Goal: Answer question/provide support: Share knowledge or assist other users

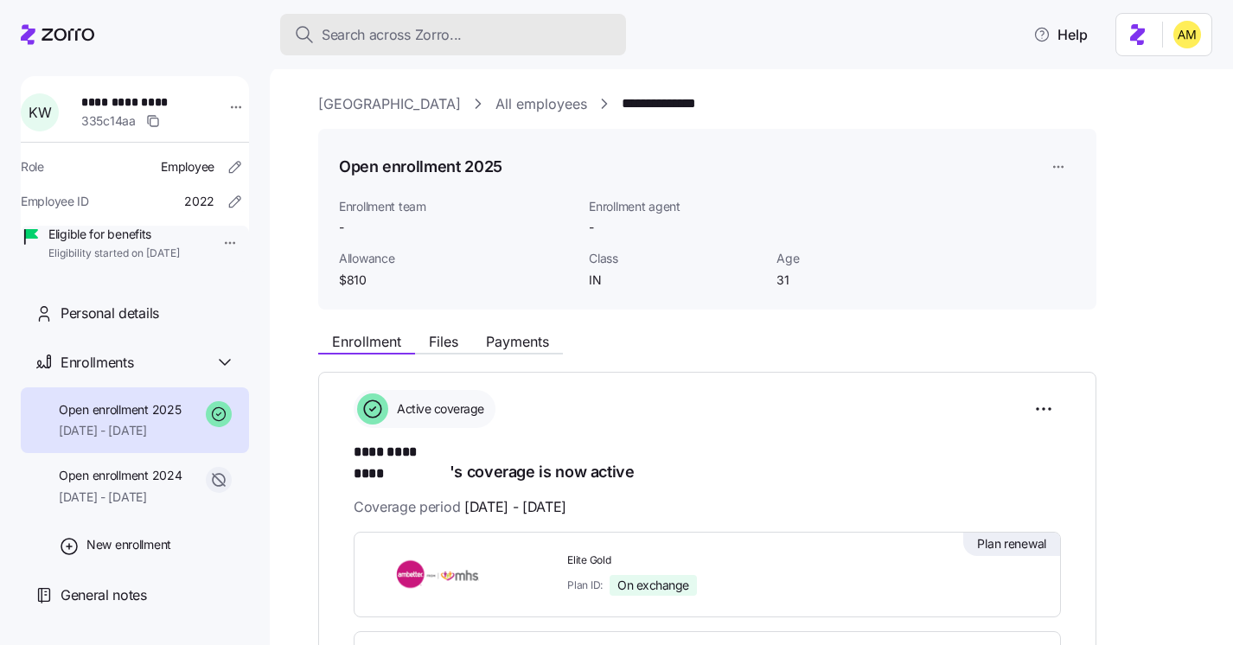
click at [414, 31] on span "Search across Zorro..." at bounding box center [392, 35] width 140 height 22
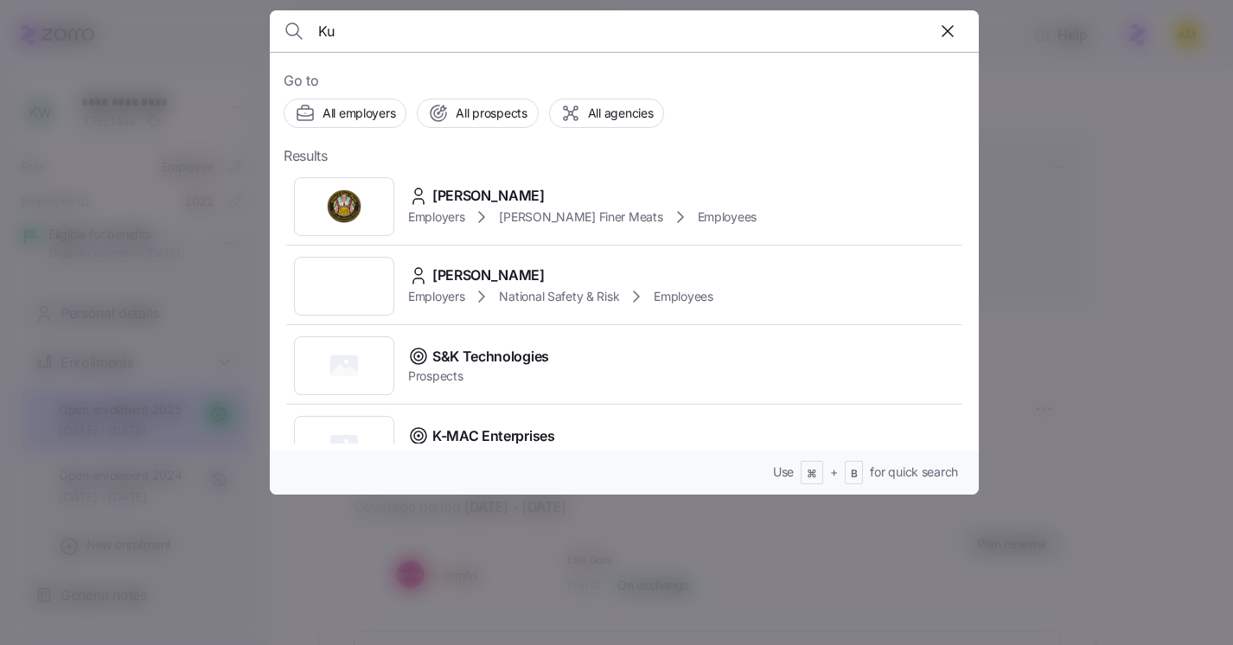
type input "K"
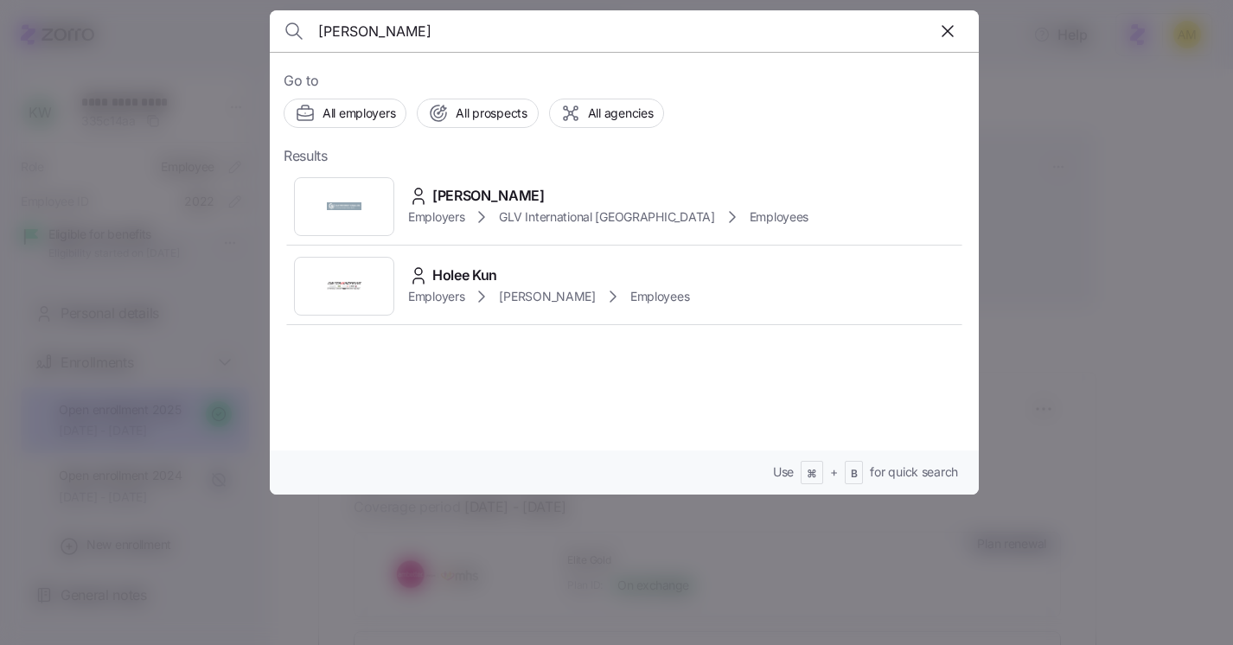
type input "[PERSON_NAME]"
click at [442, 198] on span "[PERSON_NAME]" at bounding box center [488, 196] width 112 height 22
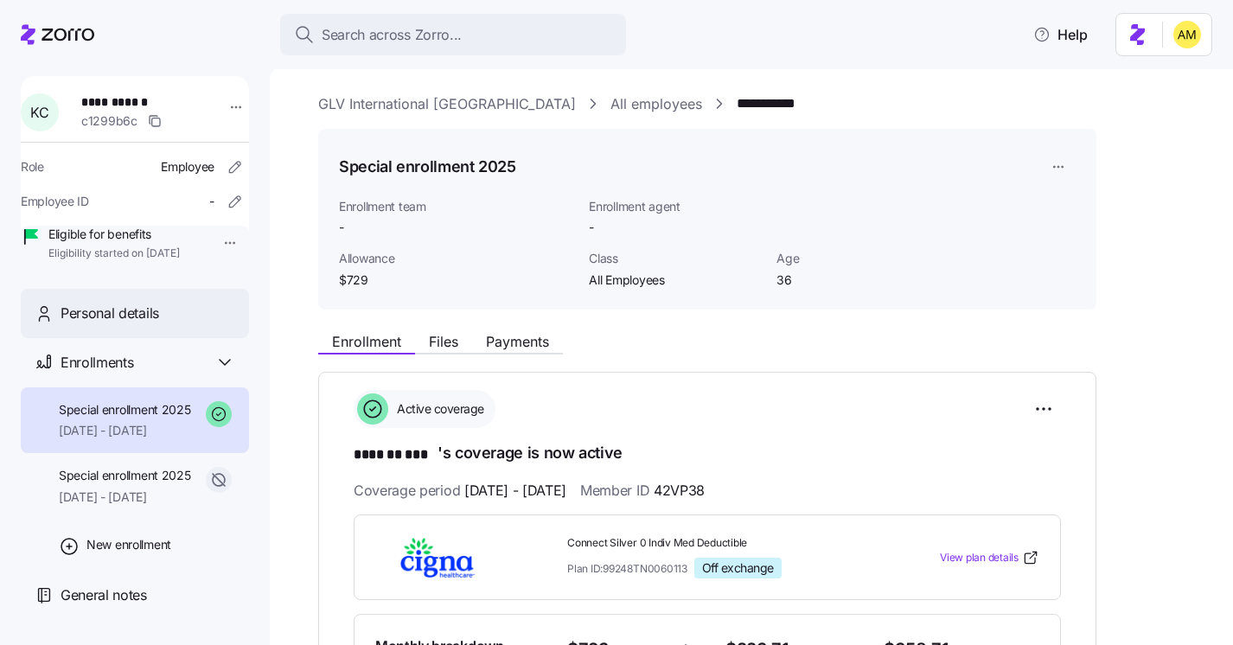
click at [89, 324] on span "Personal details" at bounding box center [110, 314] width 99 height 22
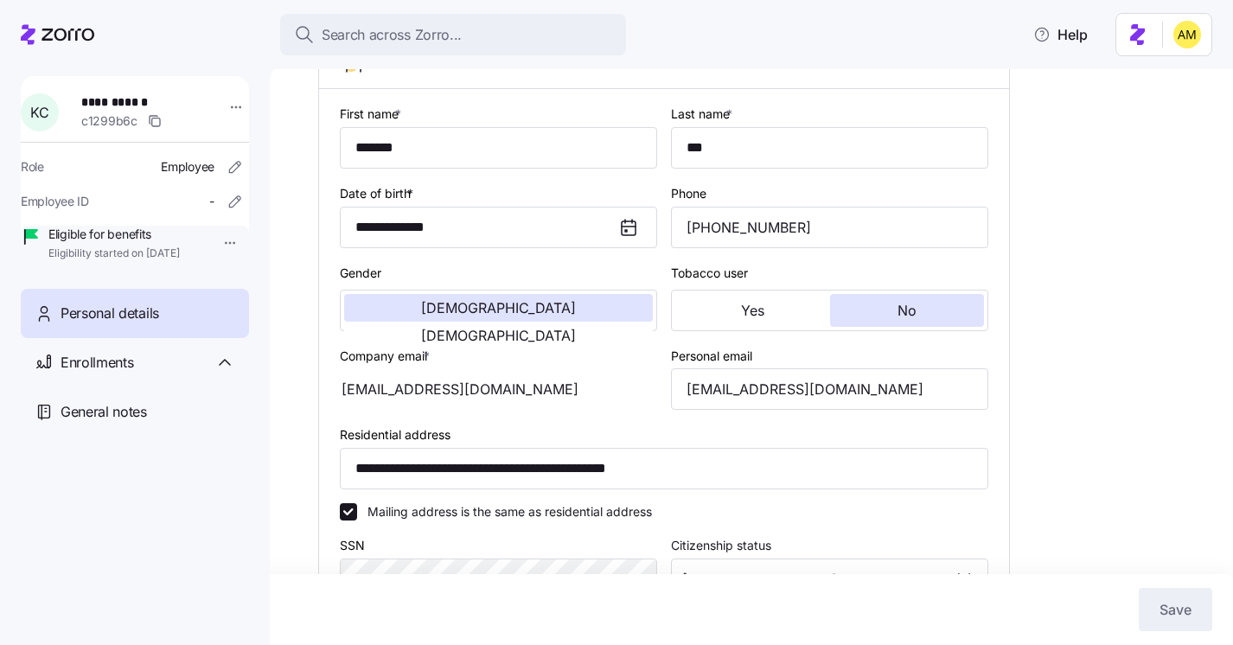
scroll to position [229, 0]
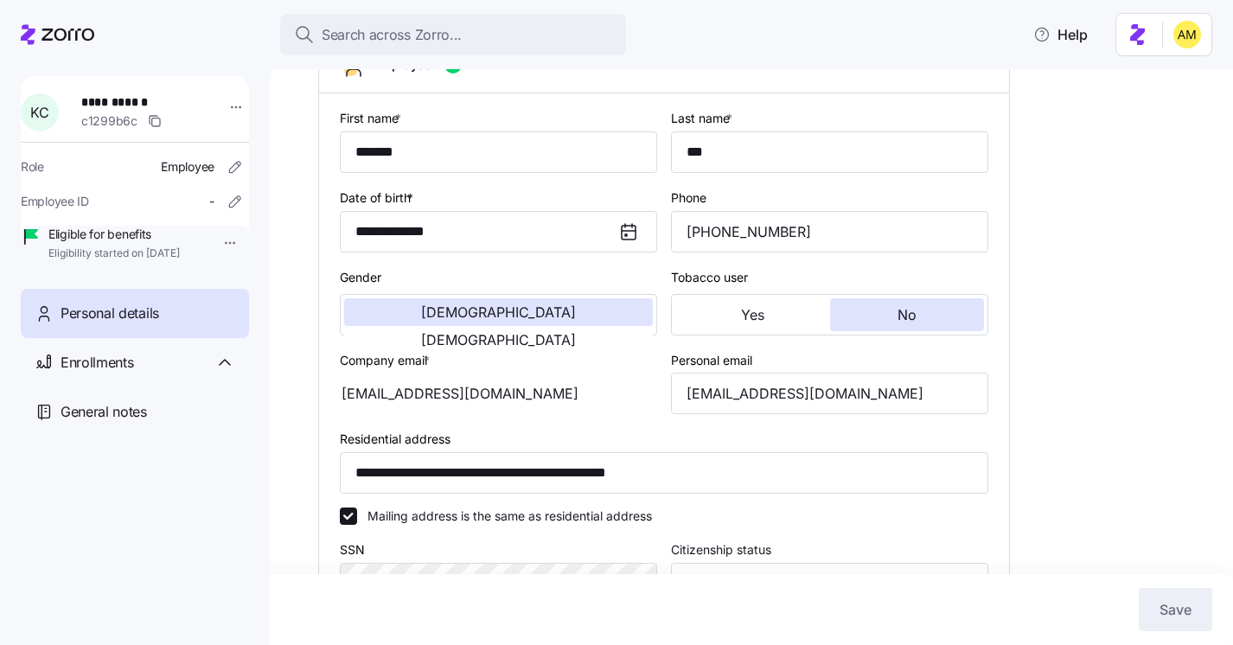
click at [125, 324] on span "Personal details" at bounding box center [110, 314] width 99 height 22
click at [118, 372] on div "Enrollments" at bounding box center [135, 362] width 228 height 49
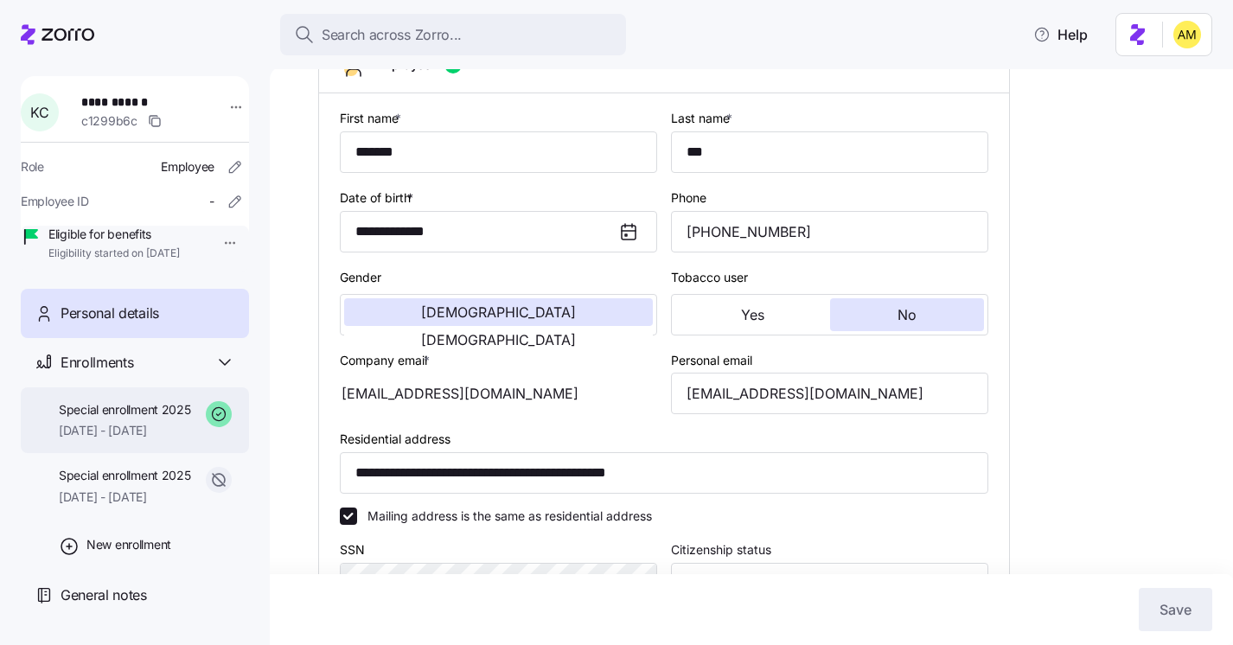
click at [119, 418] on span "Special enrollment 2025" at bounding box center [125, 409] width 132 height 17
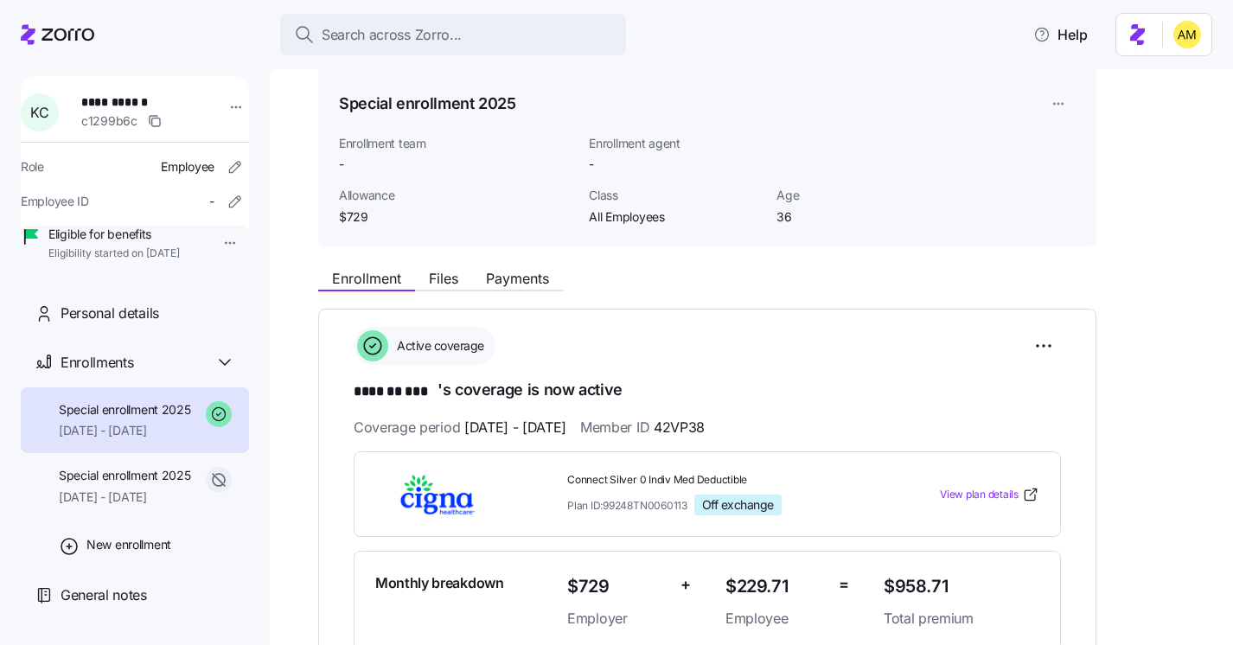
scroll to position [62, 0]
click at [533, 282] on span "Payments" at bounding box center [517, 279] width 63 height 14
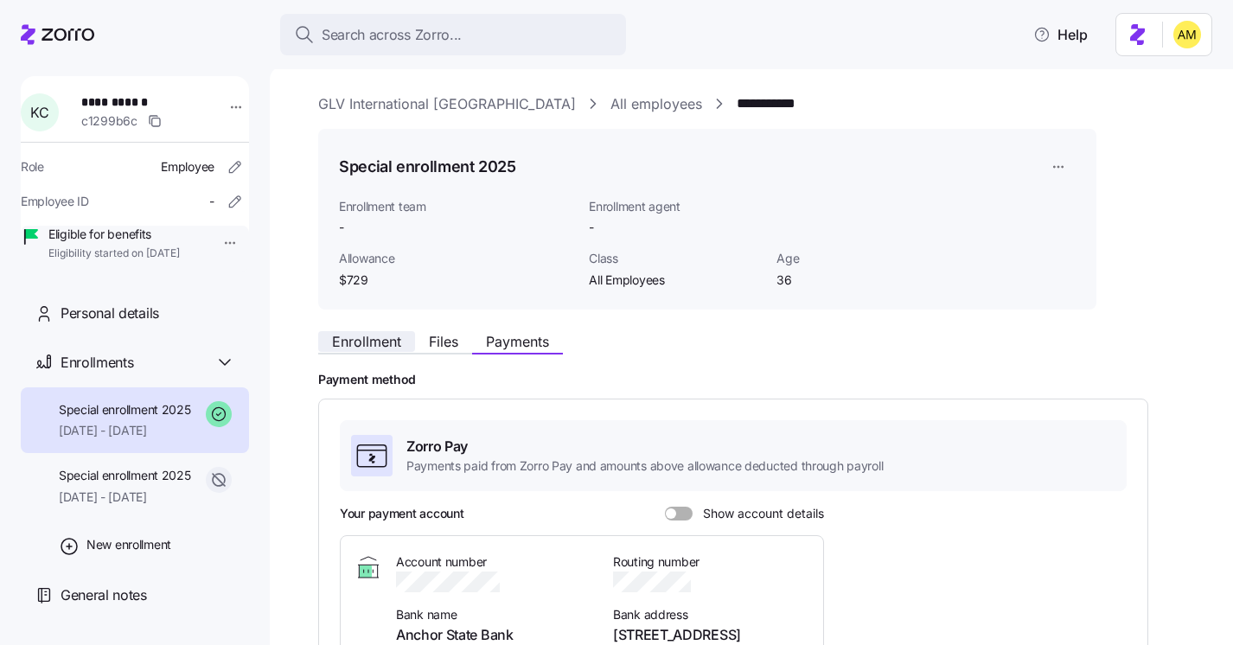
click at [373, 347] on span "Enrollment" at bounding box center [366, 342] width 69 height 14
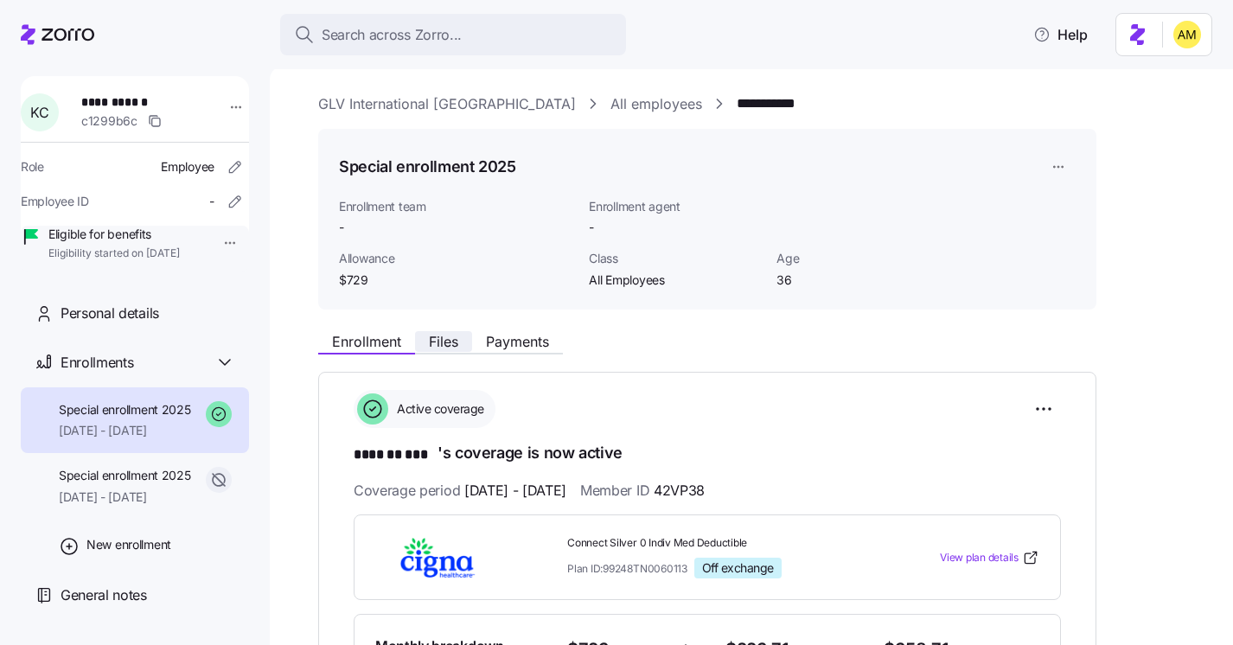
click at [448, 343] on span "Files" at bounding box center [443, 342] width 29 height 14
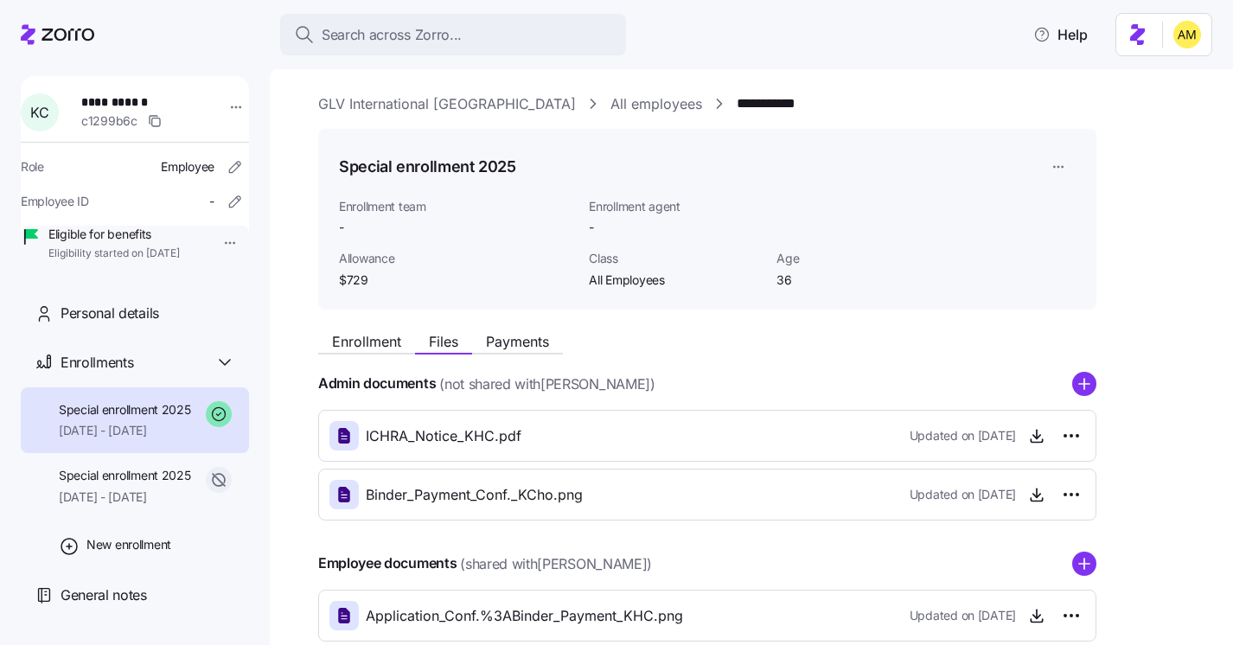
click at [127, 422] on div "Special enrollment 2025 [DATE] - [DATE]" at bounding box center [135, 420] width 228 height 67
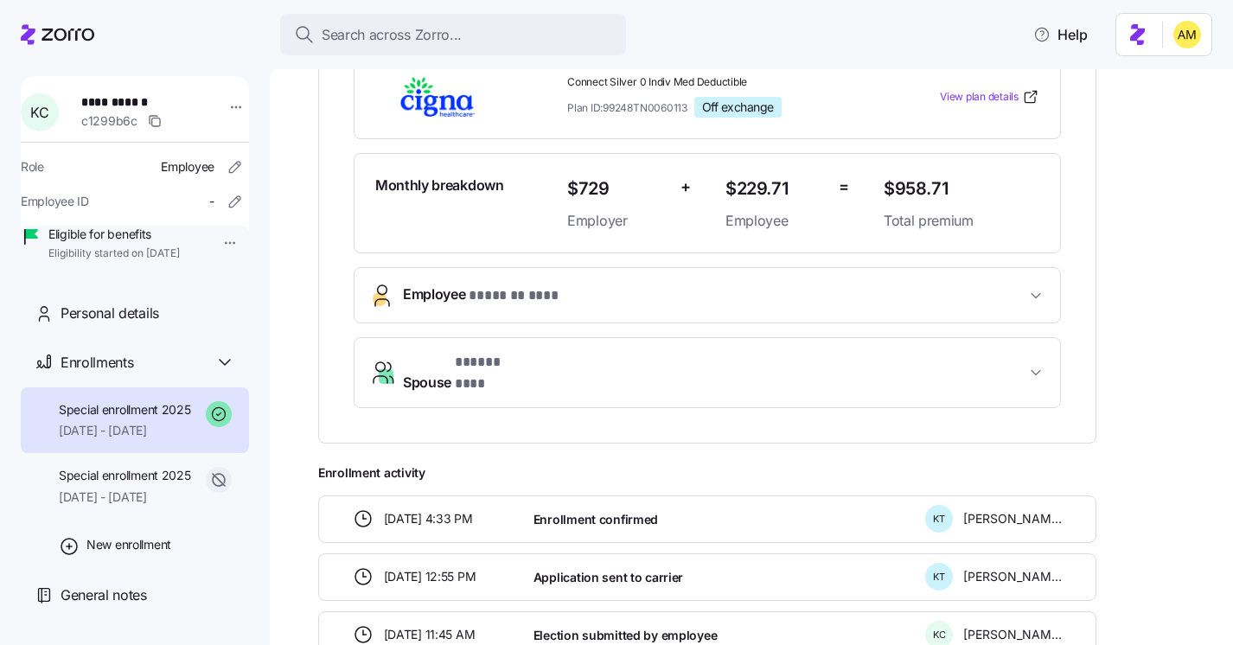
scroll to position [502, 0]
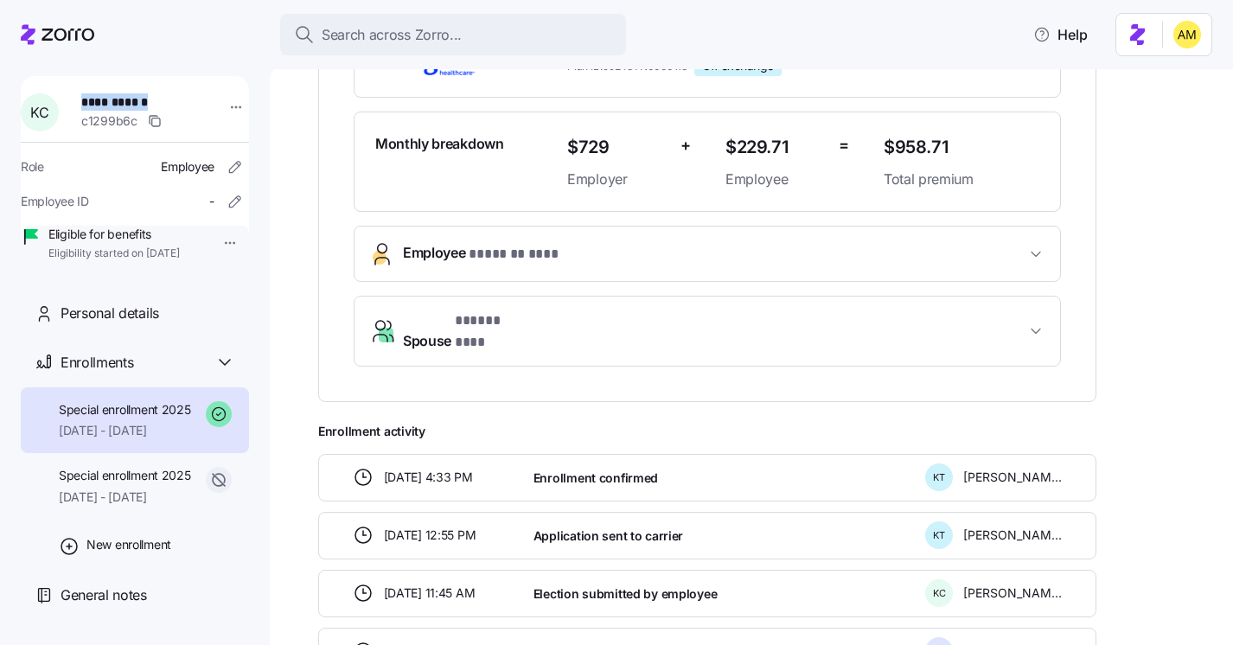
drag, startPoint x: 164, startPoint y: 99, endPoint x: 85, endPoint y: 97, distance: 79.6
click at [85, 97] on div "**********" at bounding box center [144, 112] width 141 height 52
copy span "**********"
click at [137, 324] on span "Personal details" at bounding box center [110, 314] width 99 height 22
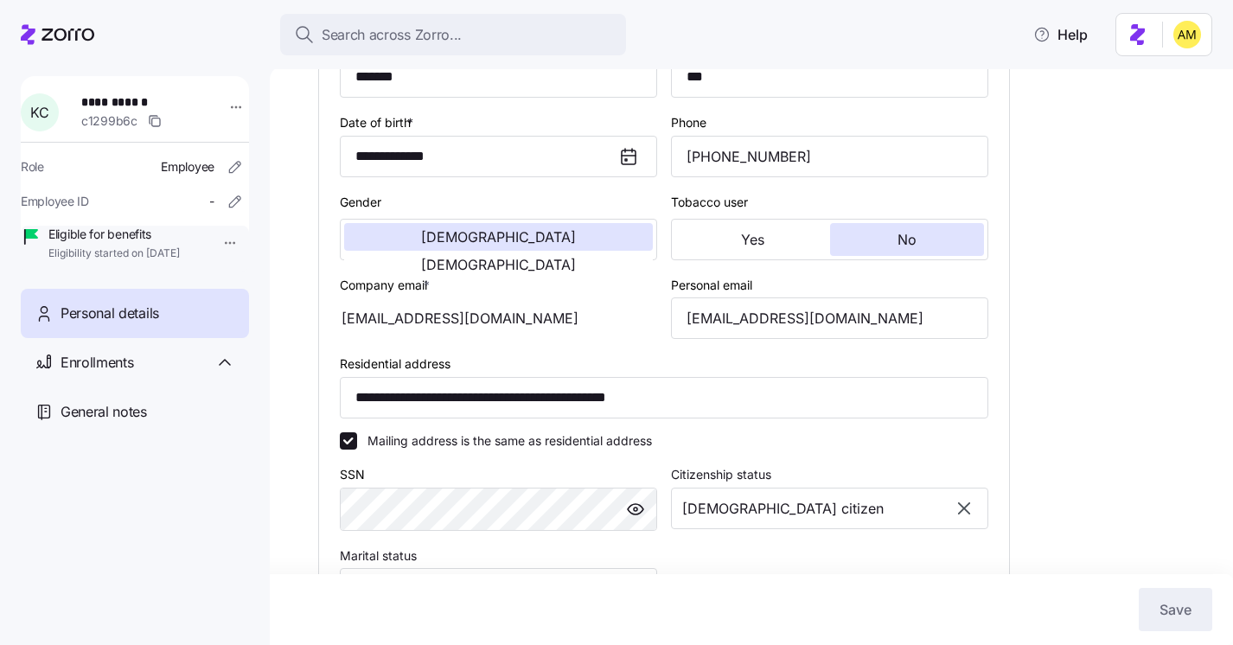
scroll to position [311, 0]
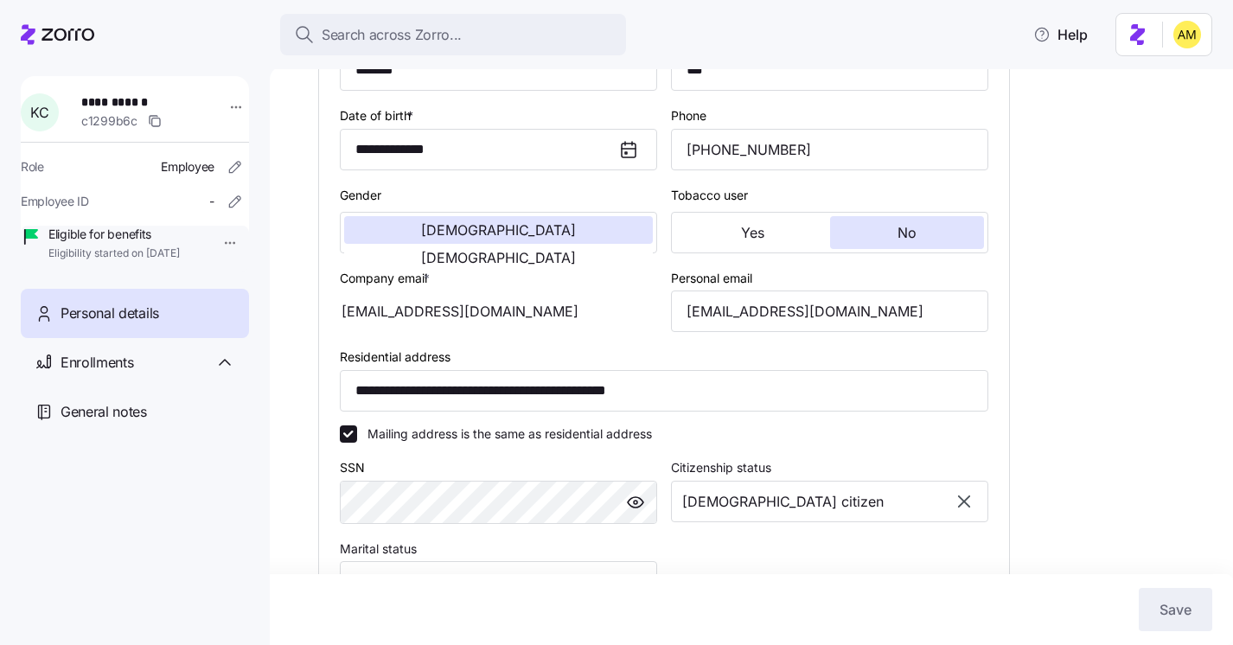
drag, startPoint x: 507, startPoint y: 331, endPoint x: 329, endPoint y: 332, distance: 178.1
click at [329, 332] on div "**********" at bounding box center [664, 379] width 690 height 737
drag, startPoint x: 782, startPoint y: 171, endPoint x: 662, endPoint y: 166, distance: 120.3
click at [662, 166] on div "**********" at bounding box center [664, 379] width 662 height 723
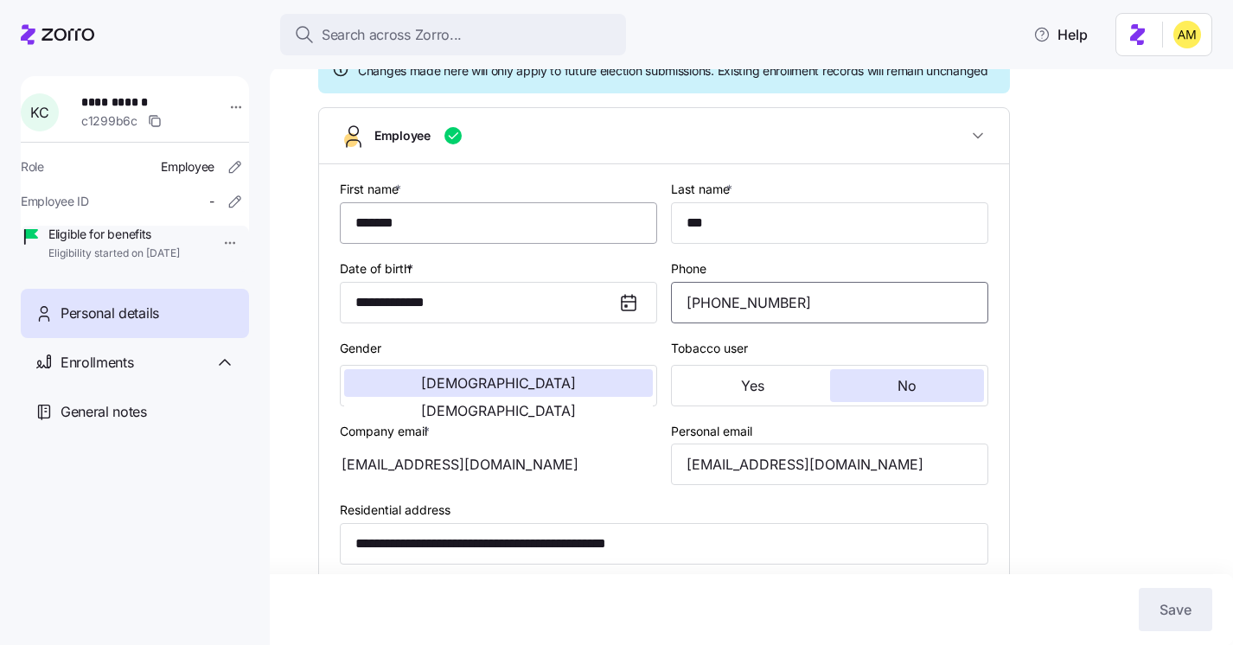
scroll to position [0, 0]
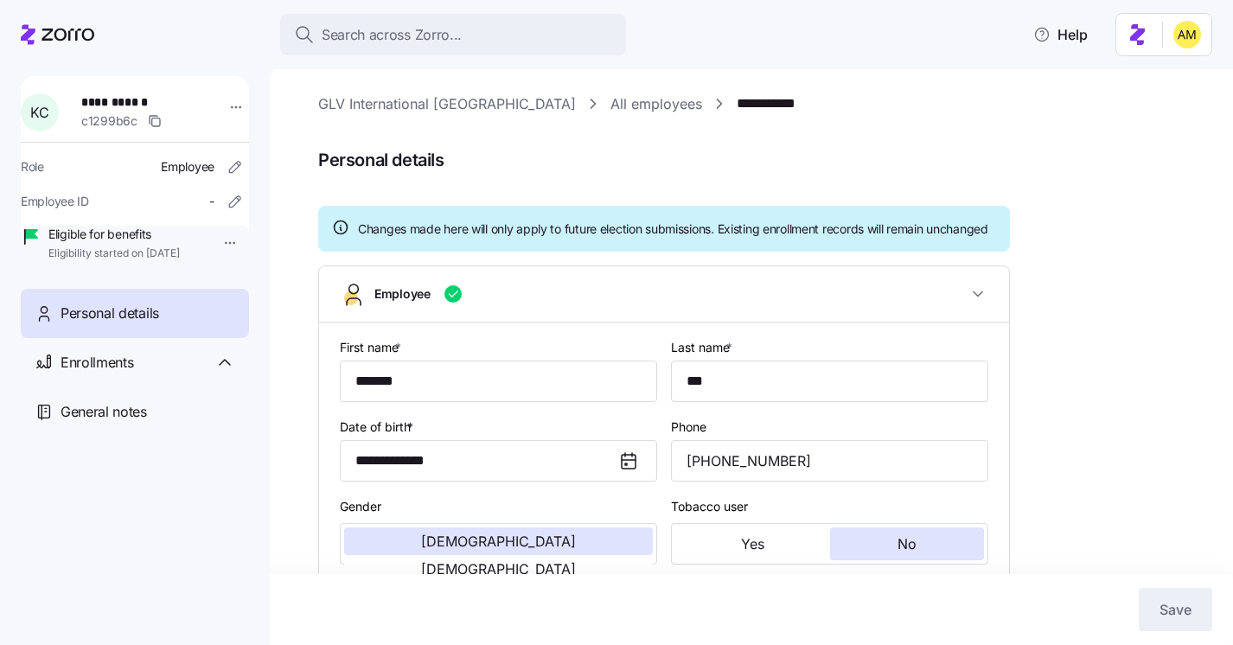
click at [737, 112] on link "**********" at bounding box center [780, 104] width 86 height 22
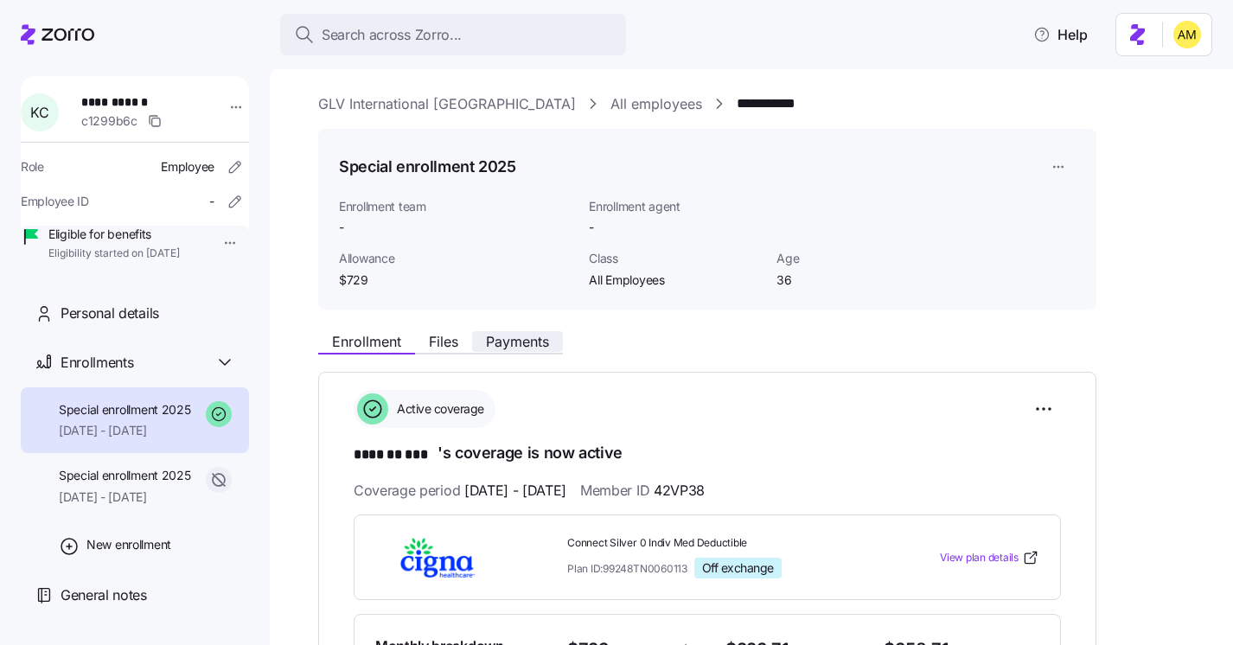
click at [520, 343] on span "Payments" at bounding box center [517, 342] width 63 height 14
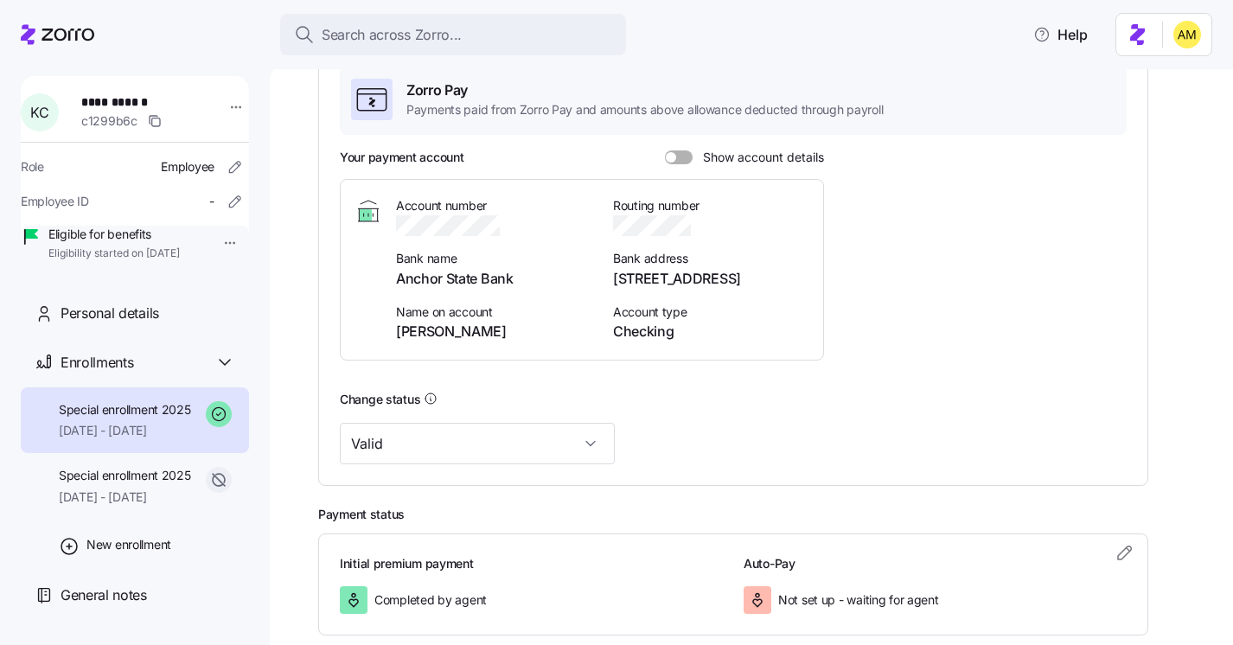
scroll to position [362, 0]
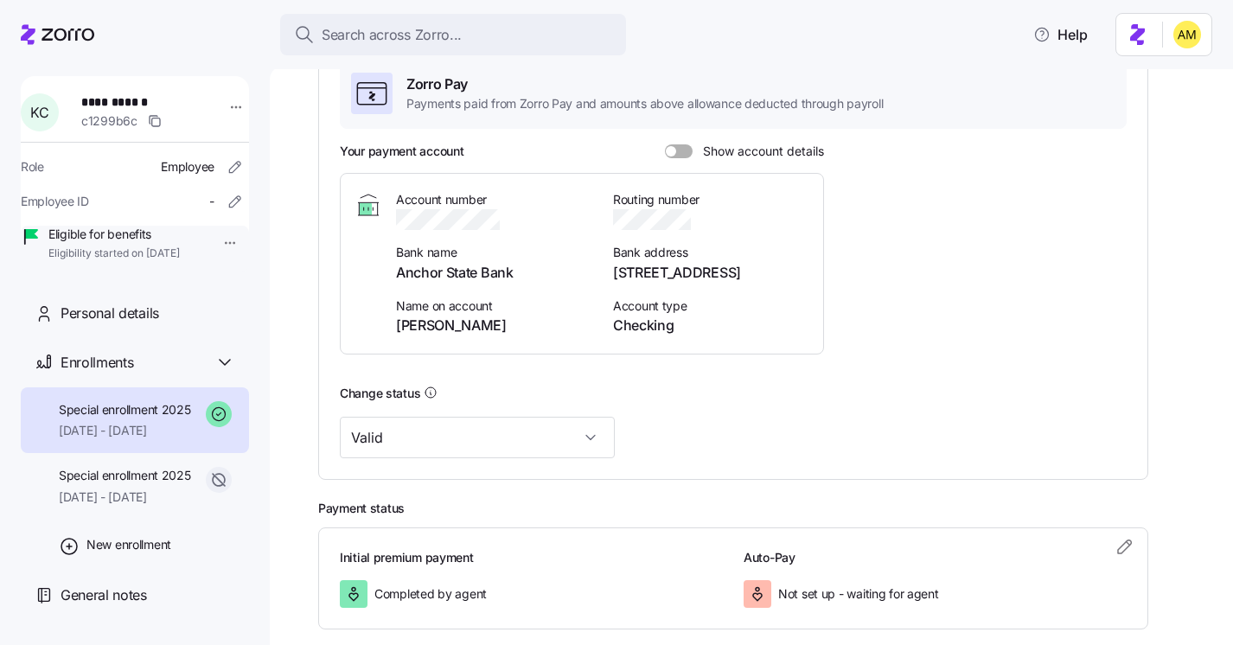
click at [684, 149] on span at bounding box center [684, 151] width 17 height 14
click at [665, 144] on input "Show account details" at bounding box center [665, 144] width 0 height 0
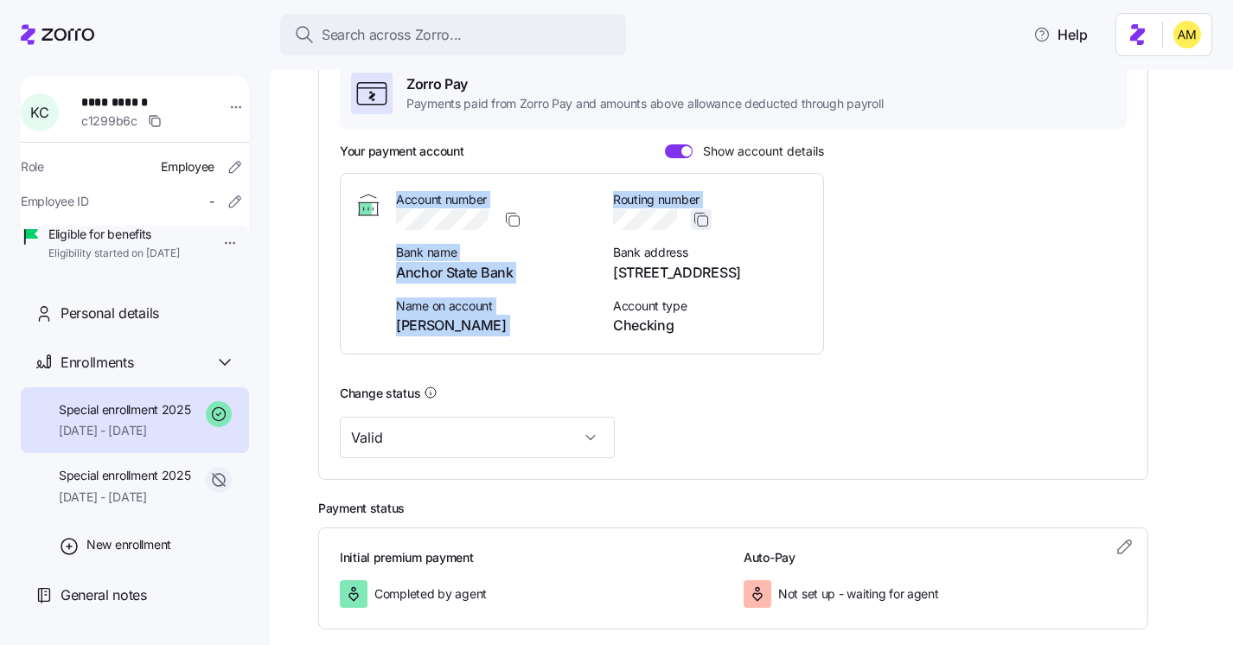
drag, startPoint x: 399, startPoint y: 201, endPoint x: 699, endPoint y: 217, distance: 300.4
click at [699, 217] on div "Account number Bank name Anchor State Bank Name on account [PERSON_NAME] Routin…" at bounding box center [602, 263] width 413 height 144
drag, startPoint x: 680, startPoint y: 221, endPoint x: 412, endPoint y: 201, distance: 267.9
click at [413, 201] on div "Account number Bank name Anchor State Bank Name on account [PERSON_NAME] Routin…" at bounding box center [602, 263] width 413 height 144
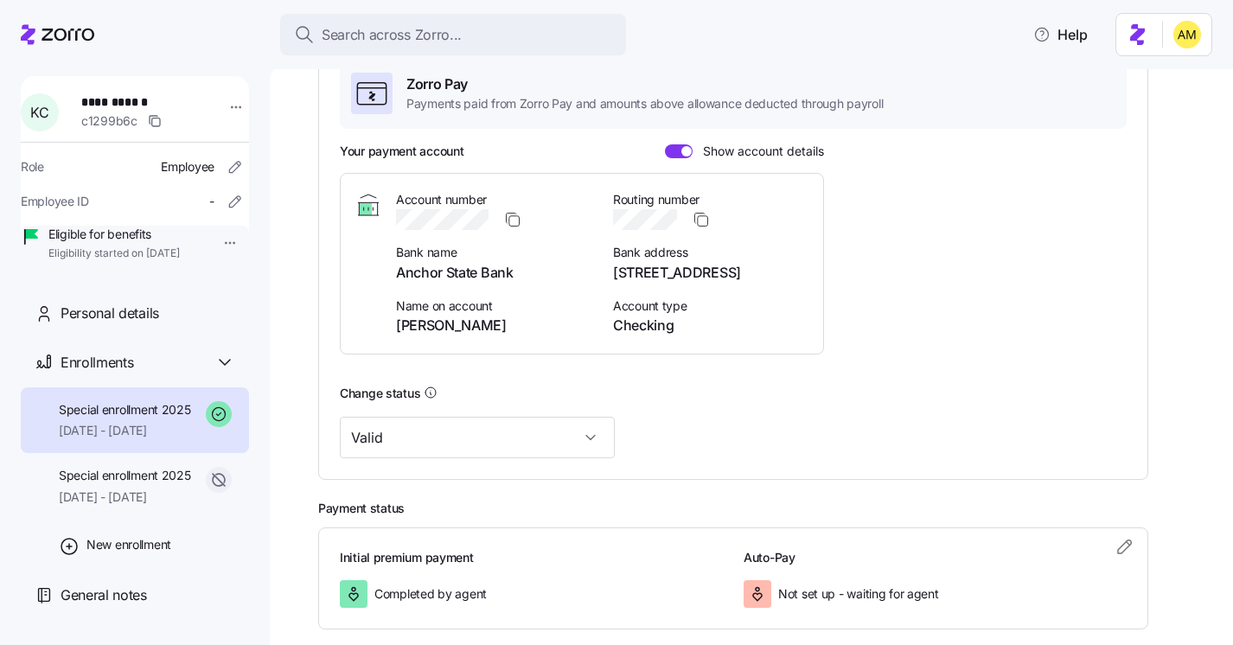
click at [427, 208] on span "Account number" at bounding box center [494, 199] width 196 height 17
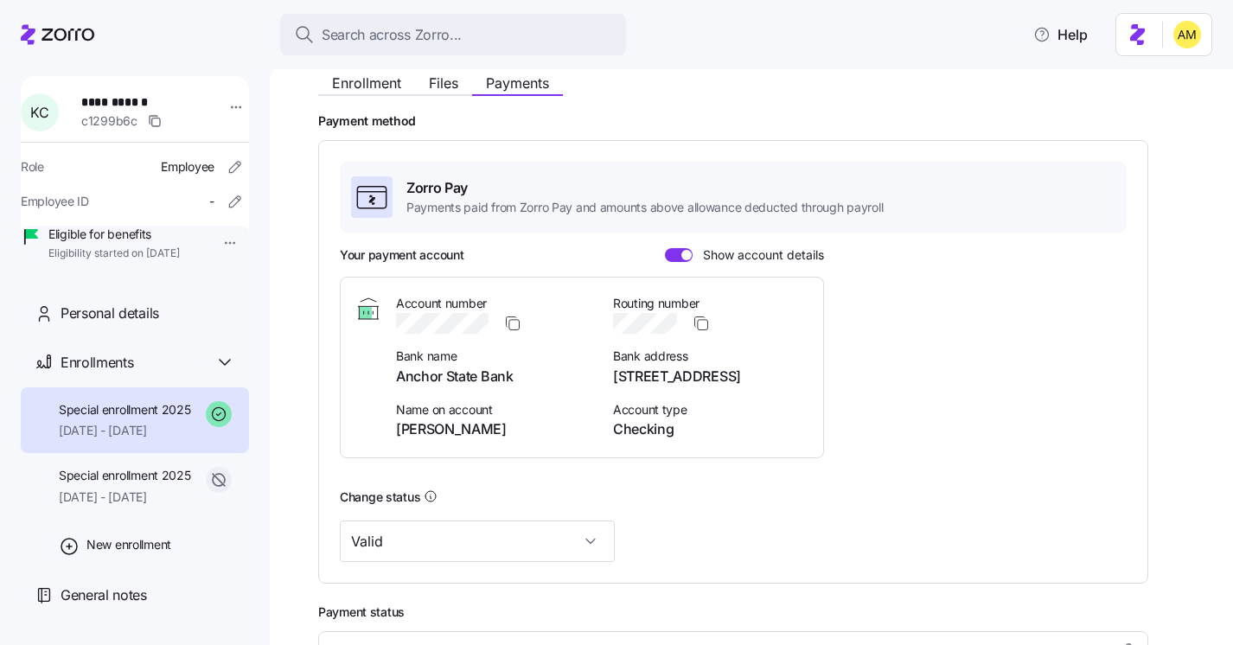
scroll to position [253, 0]
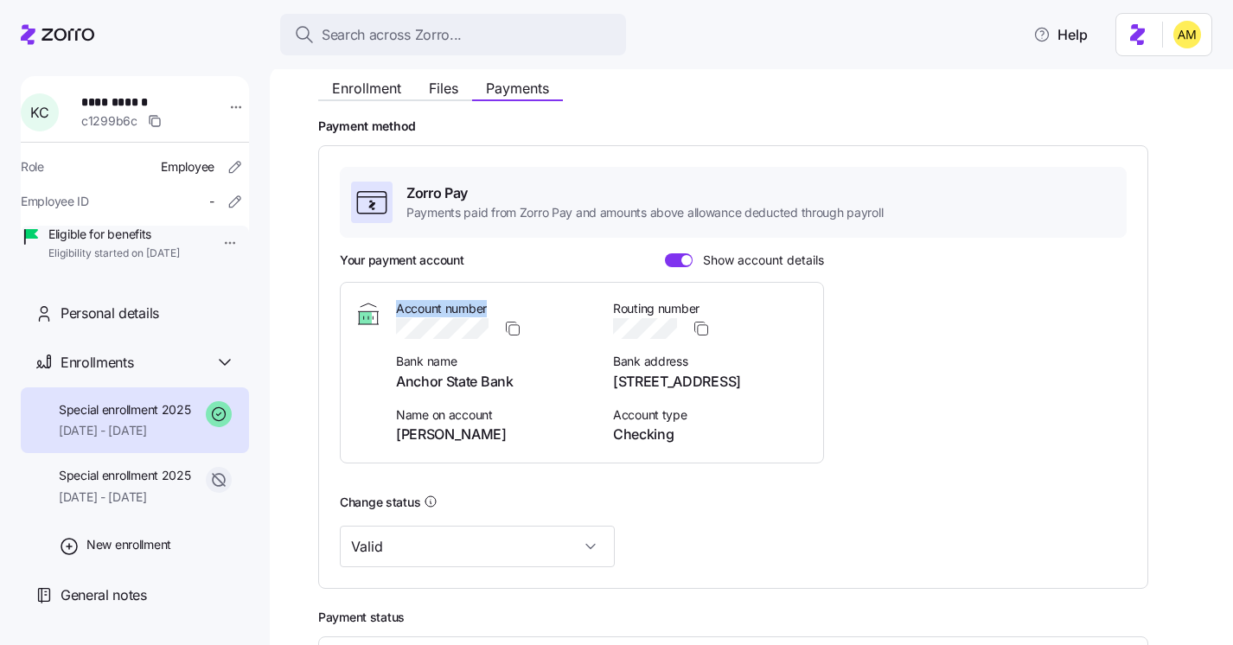
drag, startPoint x: 489, startPoint y: 331, endPoint x: 380, endPoint y: 329, distance: 109.0
click at [380, 329] on div "Account number Bank name Anchor State Bank Name on account [PERSON_NAME] Routin…" at bounding box center [581, 372] width 455 height 144
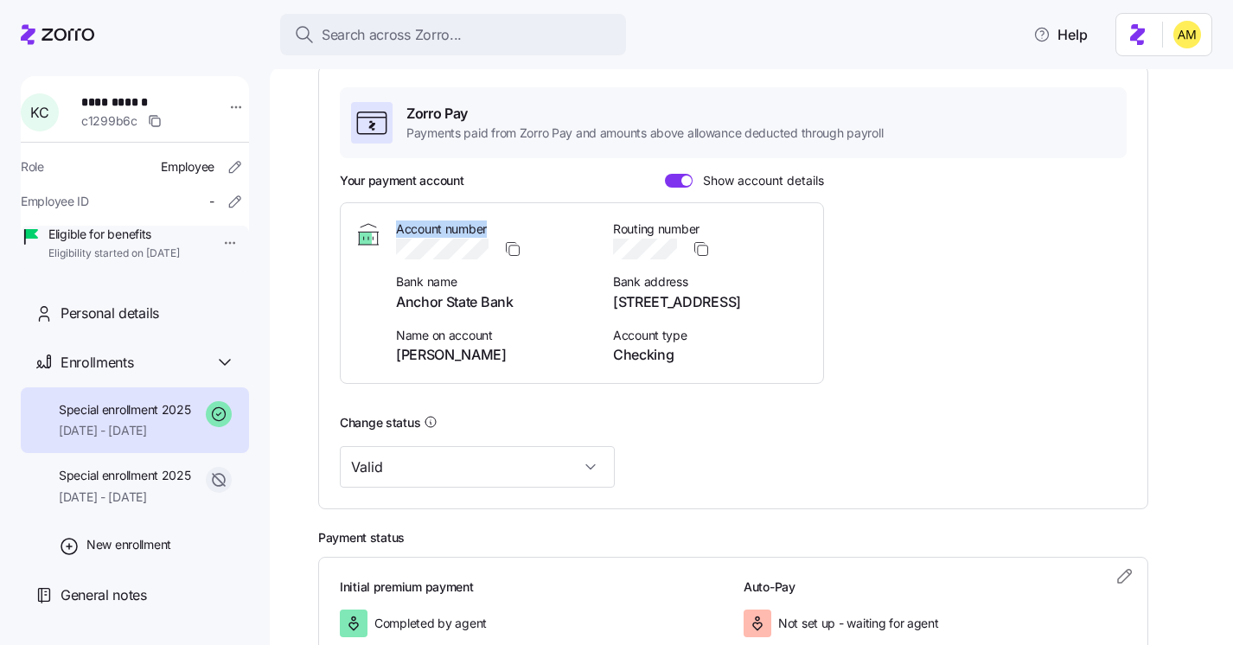
scroll to position [305, 0]
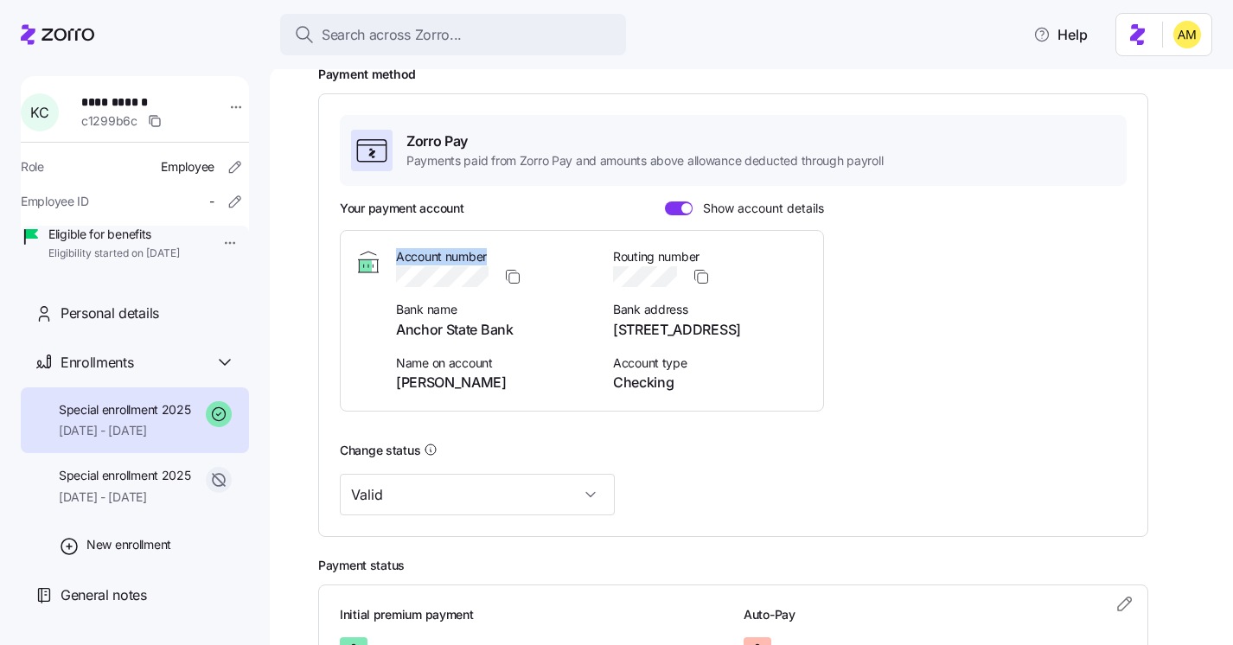
drag, startPoint x: 608, startPoint y: 333, endPoint x: 813, endPoint y: 344, distance: 205.2
click at [813, 344] on div "Account number Bank name Anchor State Bank Name on account [PERSON_NAME] Routin…" at bounding box center [582, 320] width 484 height 181
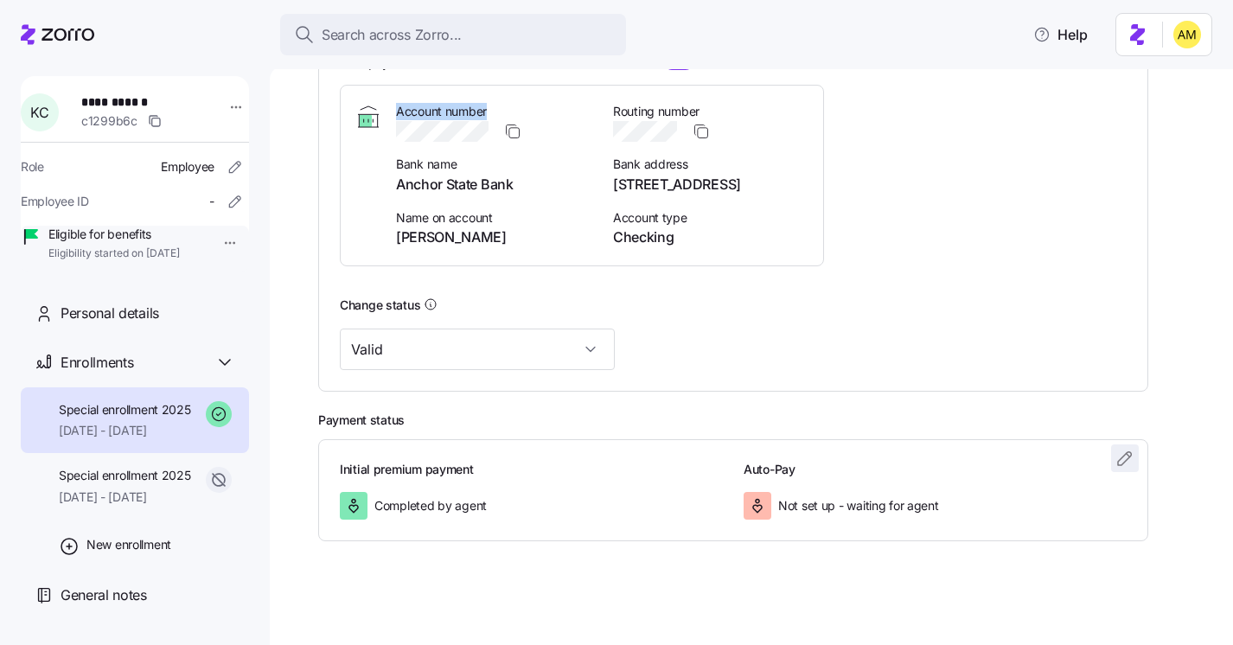
click at [1128, 463] on icon "button" at bounding box center [1124, 458] width 21 height 21
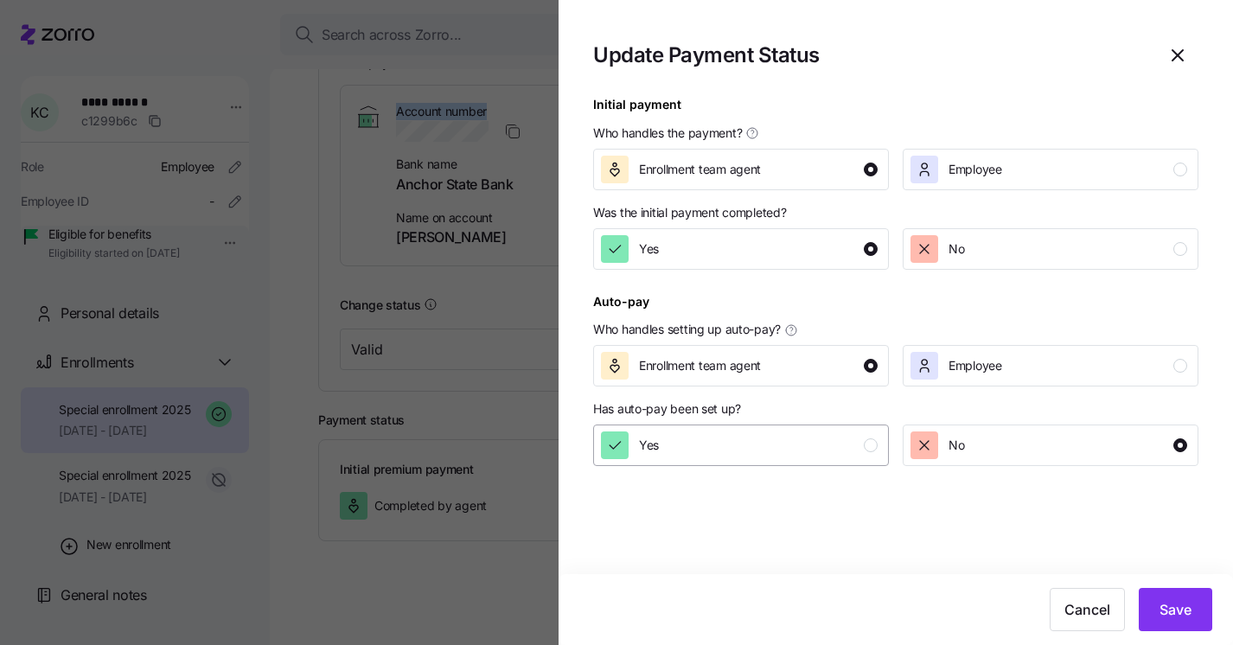
click at [812, 445] on div "Yes" at bounding box center [739, 445] width 277 height 28
click at [1176, 609] on span "Save" at bounding box center [1175, 609] width 32 height 21
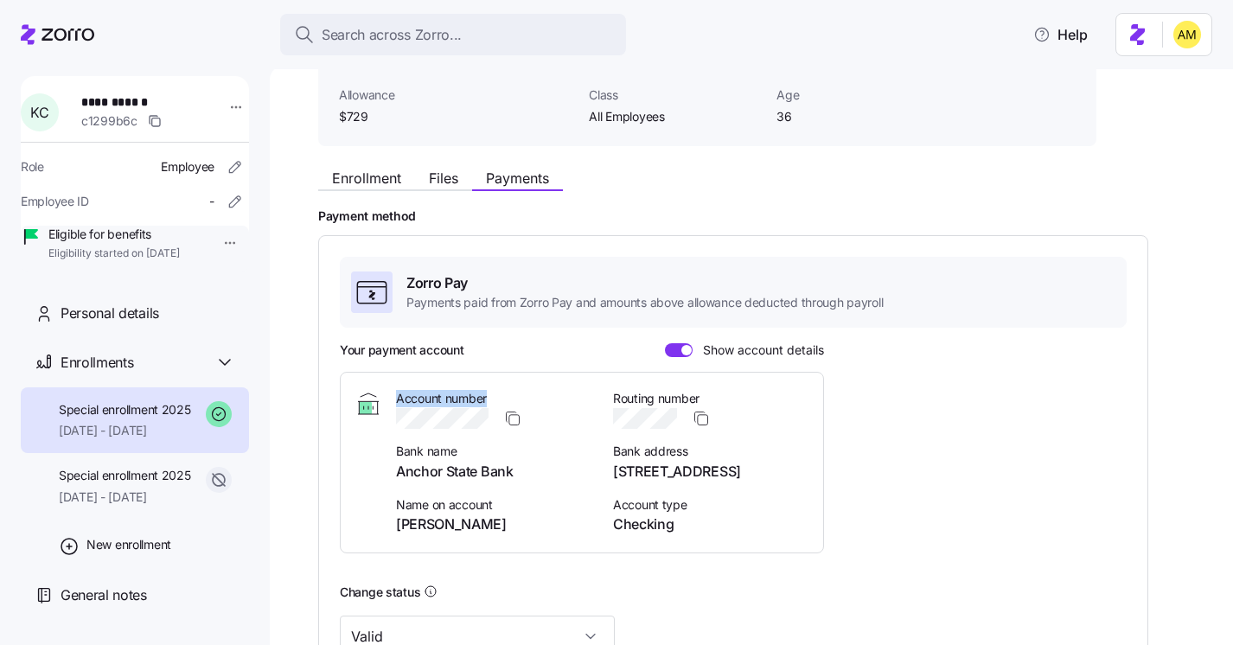
scroll to position [154, 0]
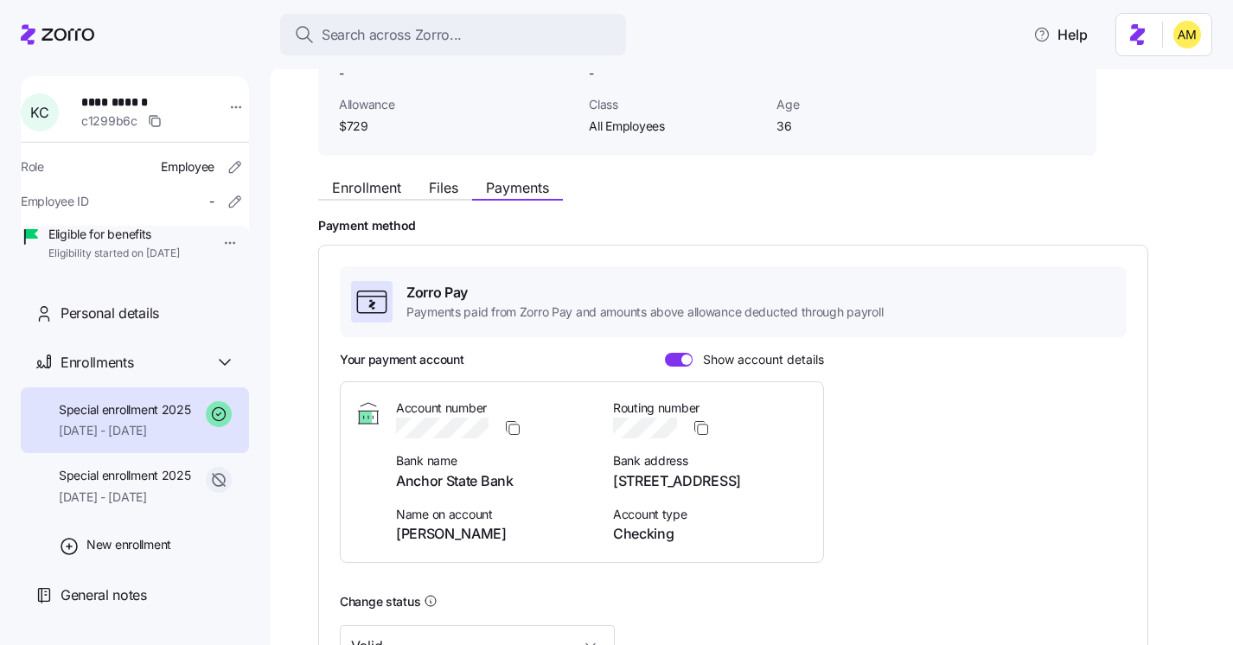
click at [153, 418] on span "Special enrollment 2025" at bounding box center [125, 409] width 132 height 17
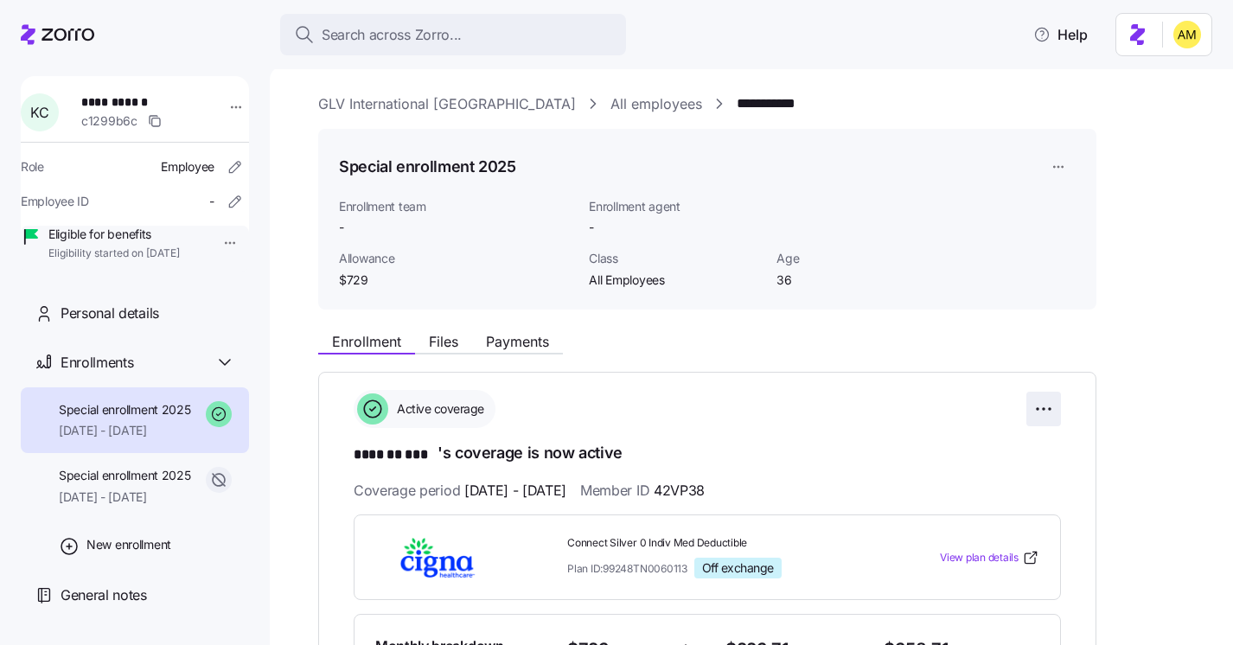
click at [1047, 416] on html "**********" at bounding box center [616, 317] width 1233 height 635
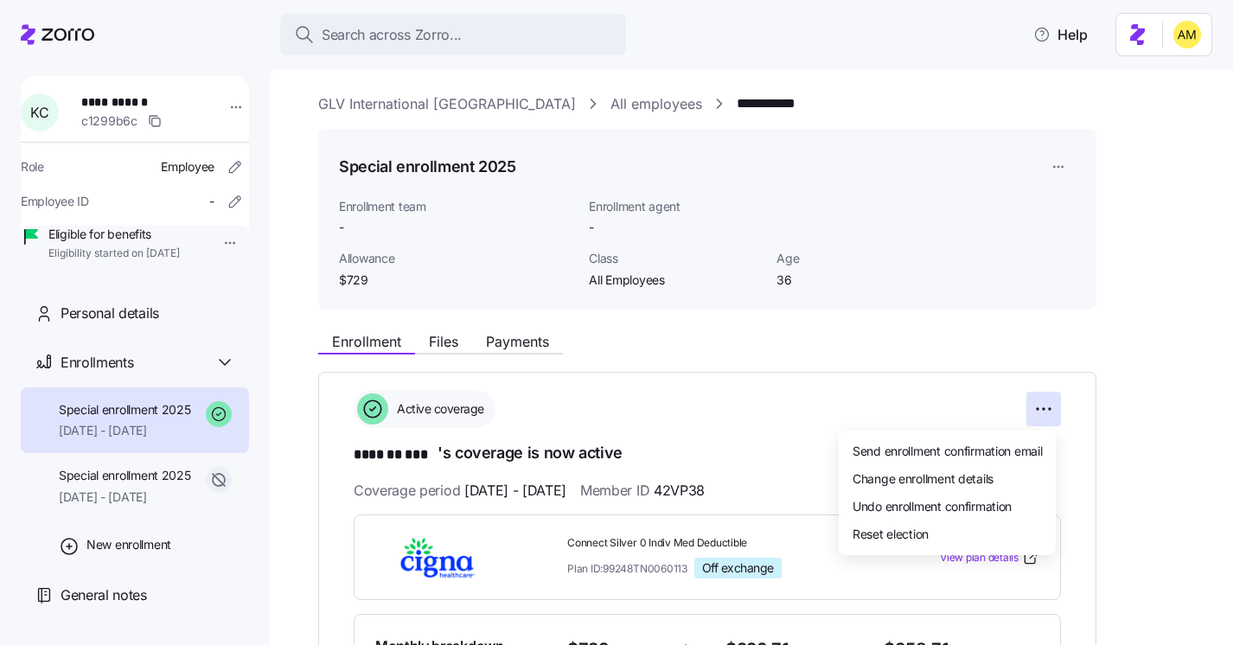
click at [898, 340] on html "**********" at bounding box center [616, 317] width 1233 height 635
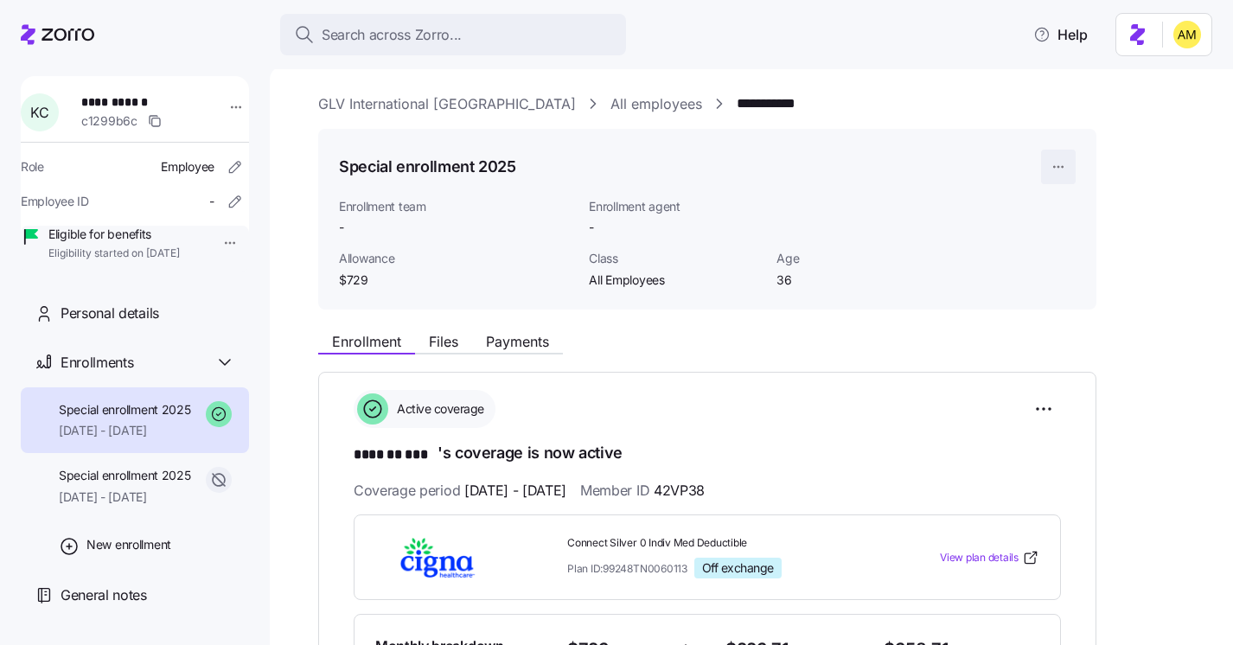
click at [1063, 164] on html "**********" at bounding box center [616, 317] width 1233 height 635
click at [949, 320] on html "**********" at bounding box center [616, 317] width 1233 height 635
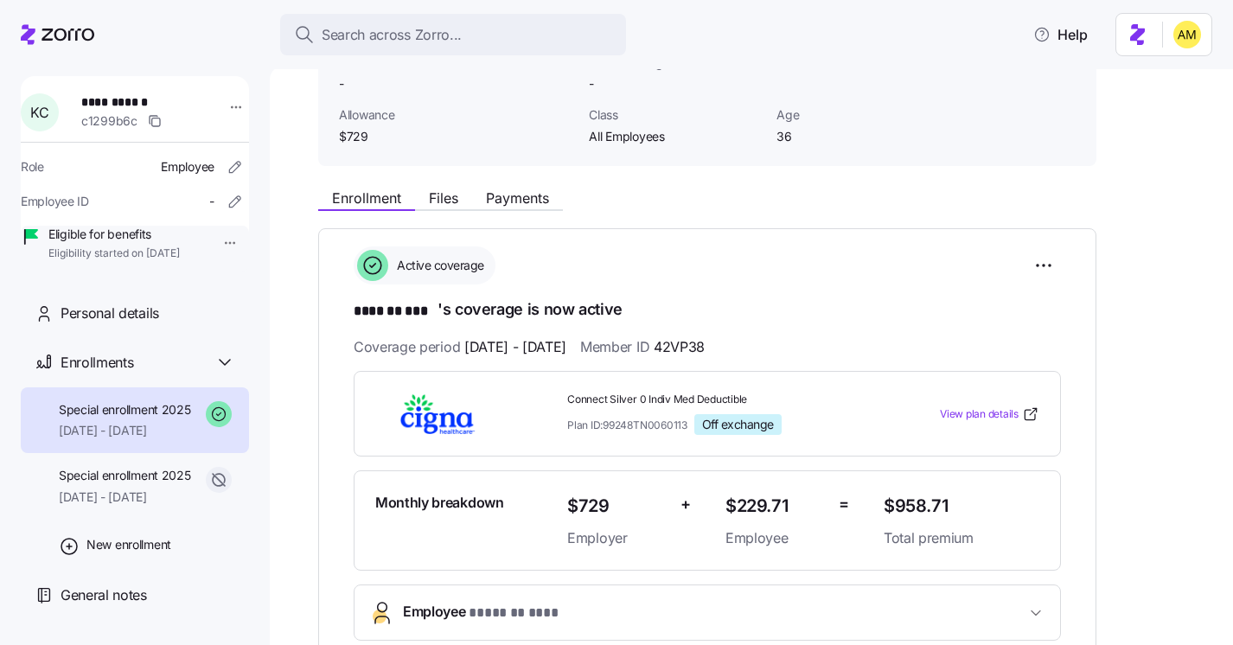
scroll to position [146, 0]
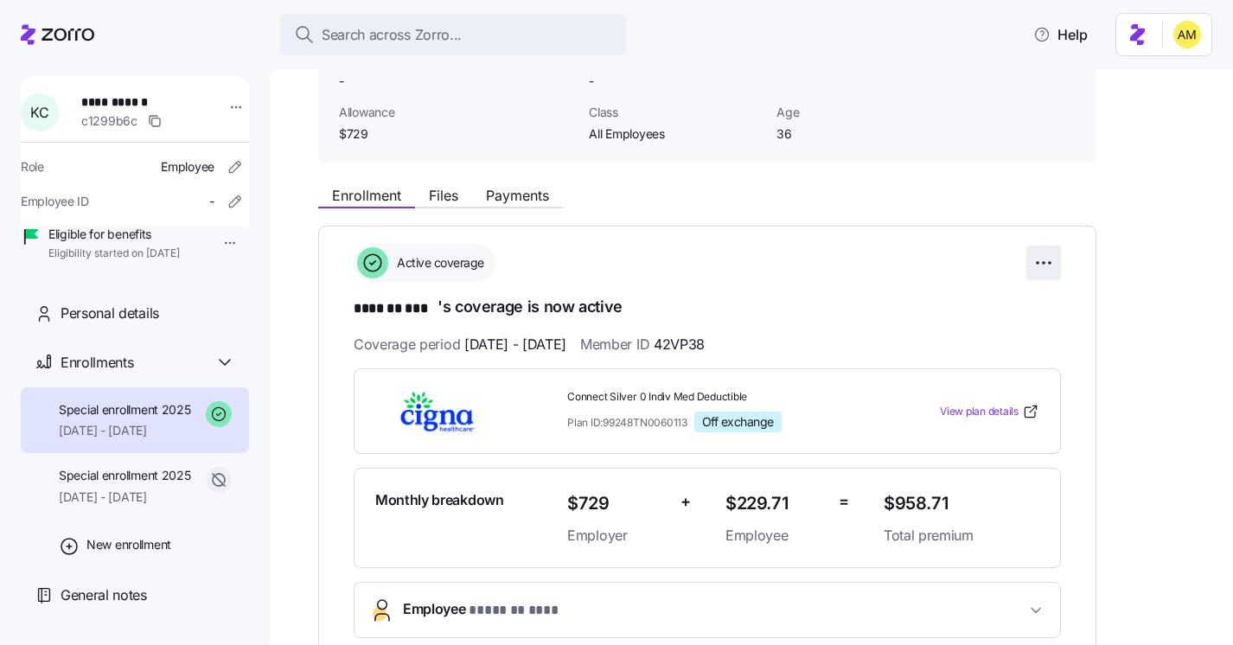
click at [1050, 264] on html "**********" at bounding box center [616, 317] width 1233 height 635
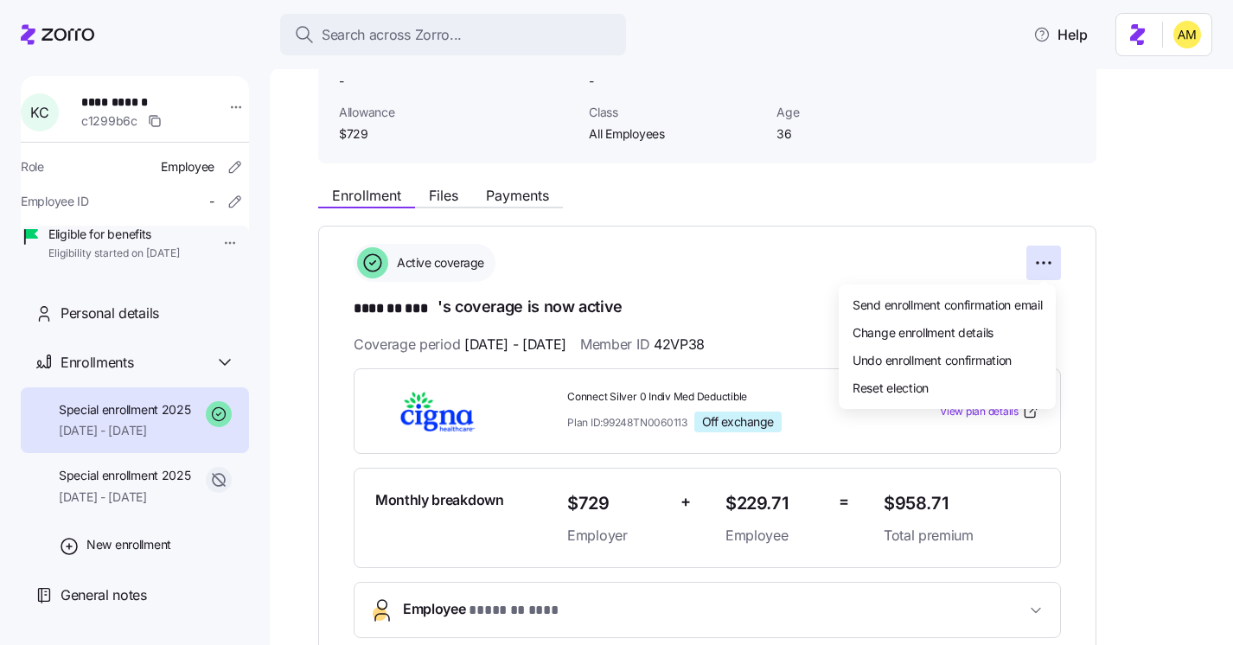
click at [1111, 234] on html "**********" at bounding box center [616, 317] width 1233 height 635
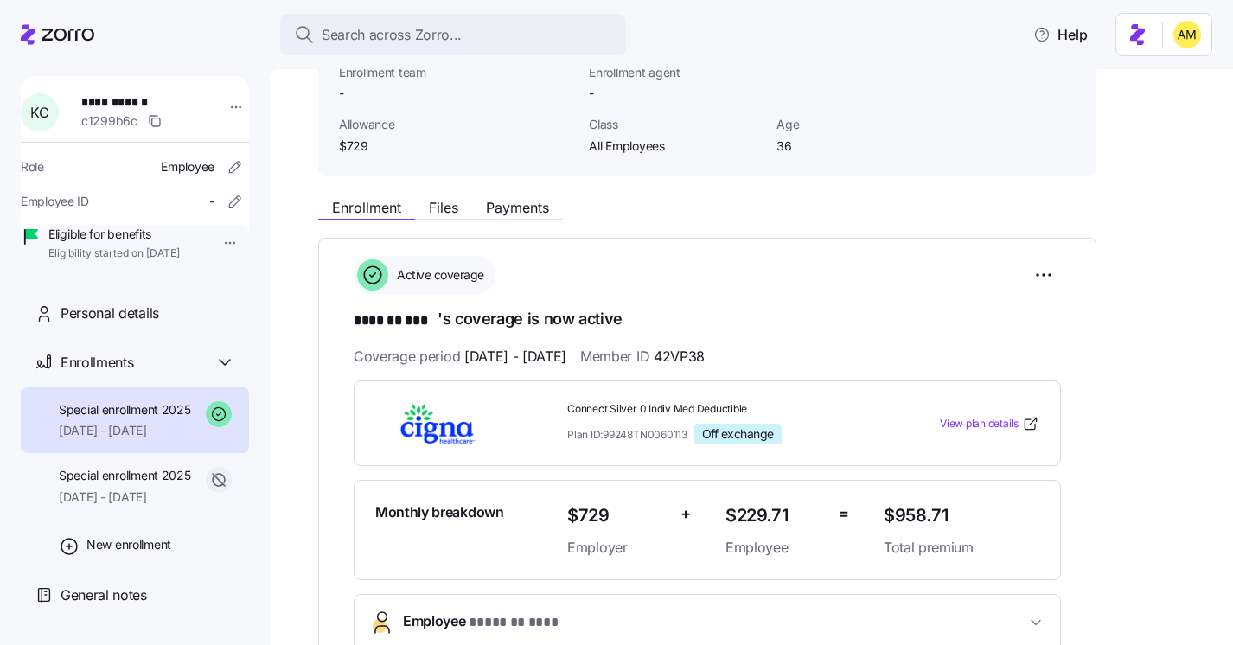
scroll to position [0, 0]
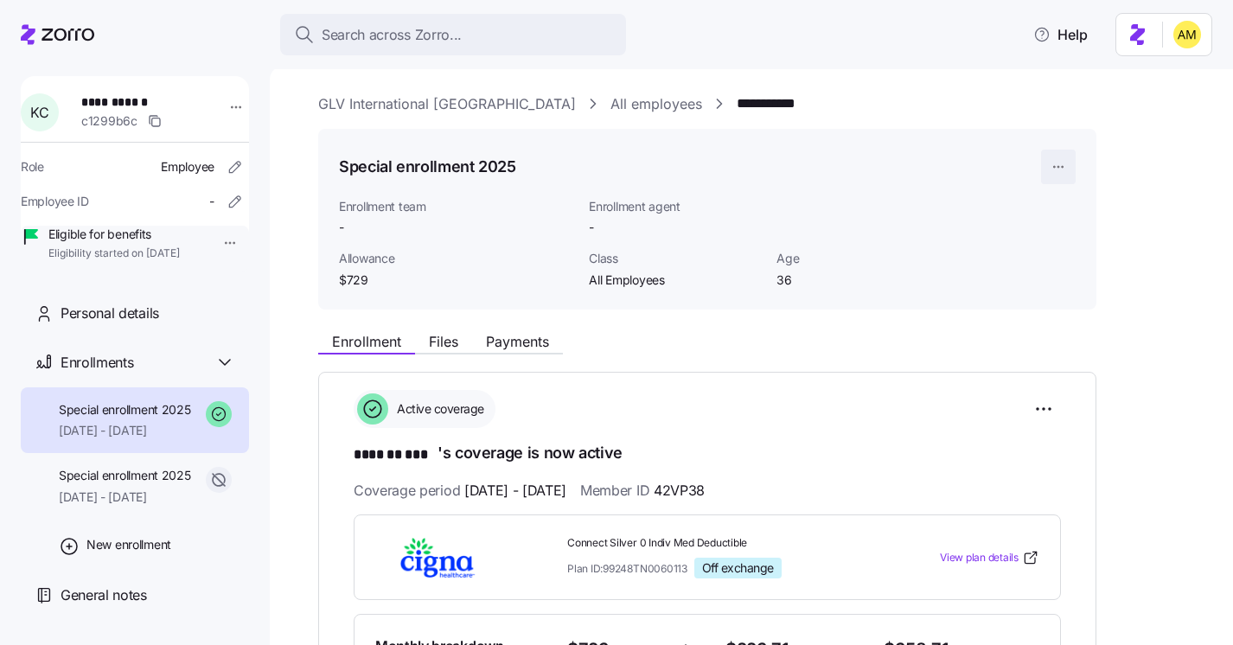
click at [1057, 169] on html "**********" at bounding box center [616, 317] width 1233 height 635
click at [1024, 346] on html "**********" at bounding box center [616, 317] width 1233 height 635
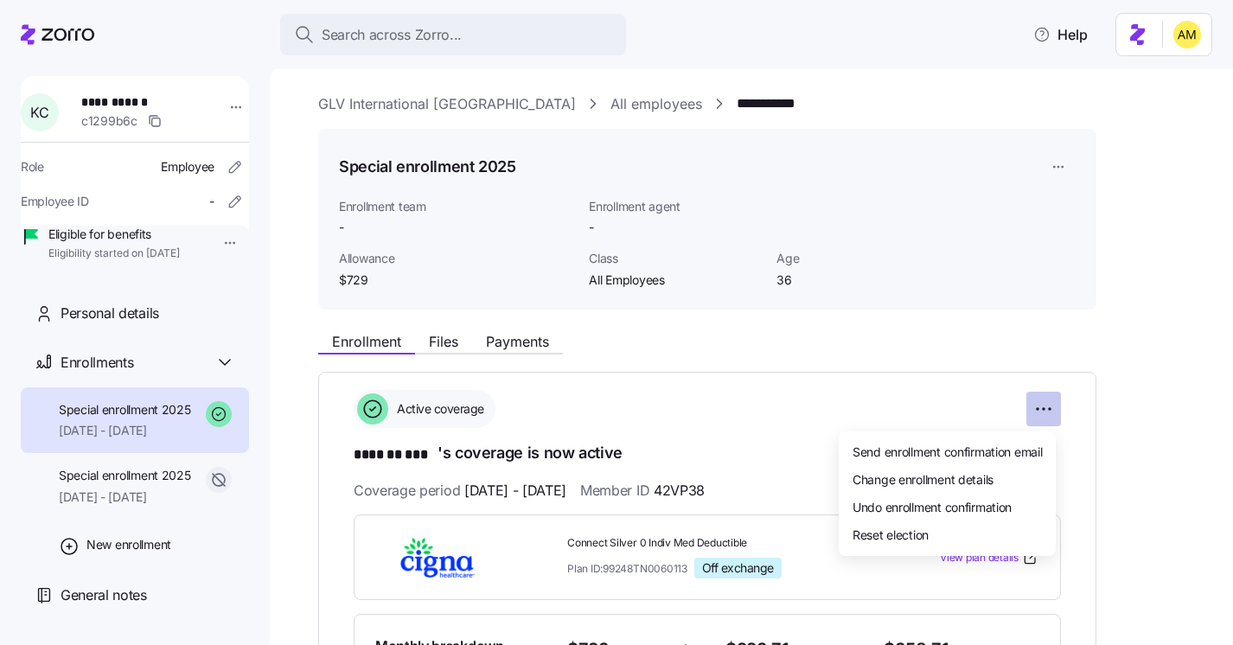
click at [1038, 415] on html "**********" at bounding box center [616, 317] width 1233 height 635
click at [1058, 160] on html "**********" at bounding box center [616, 317] width 1233 height 635
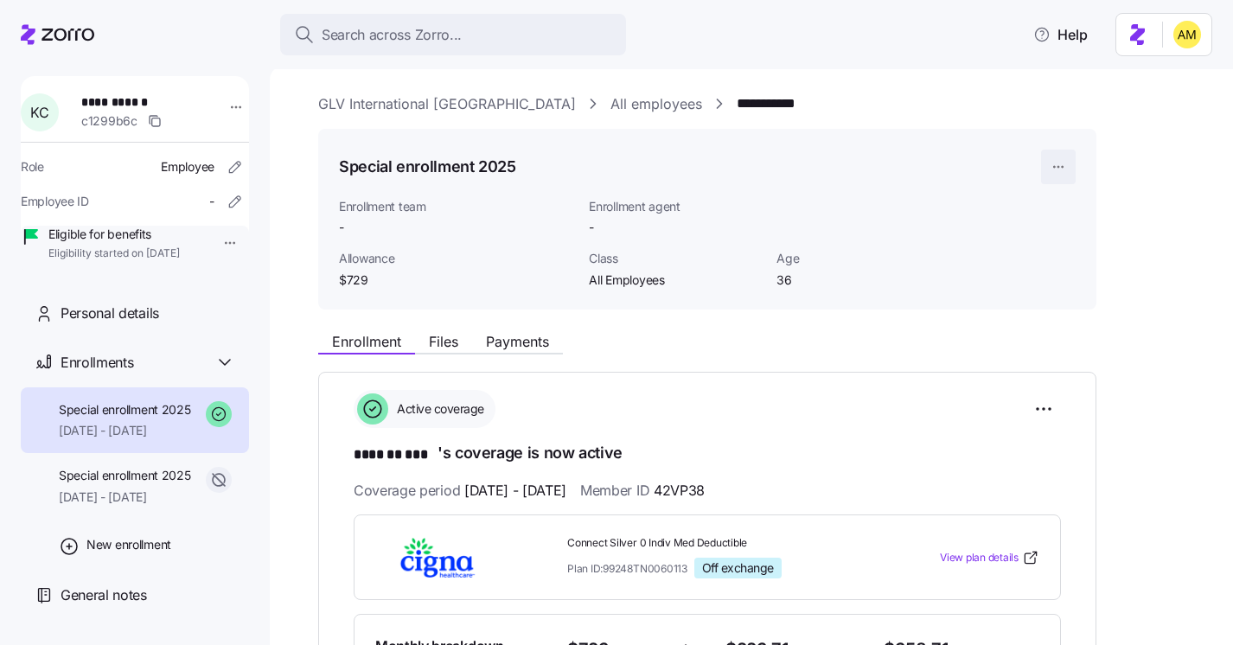
click at [1058, 165] on html "**********" at bounding box center [616, 317] width 1233 height 635
click at [999, 346] on html "**********" at bounding box center [616, 317] width 1233 height 635
click at [152, 506] on div "Special enrollment 2025 [DATE] - [DATE]" at bounding box center [125, 486] width 132 height 39
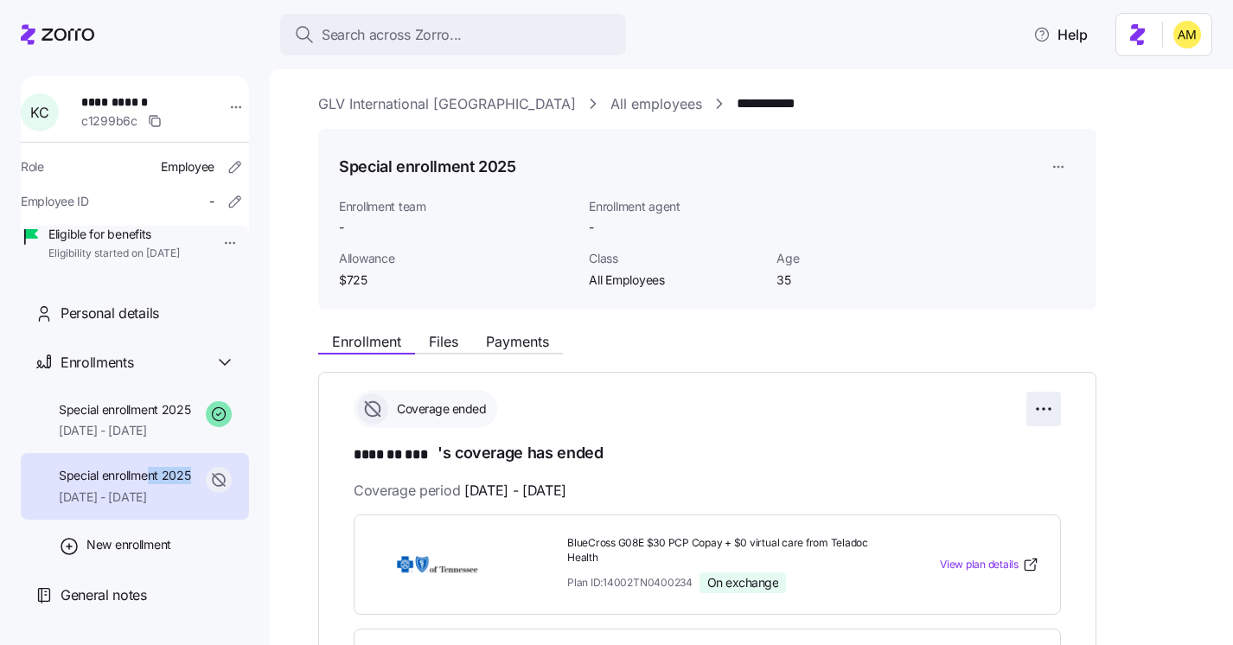
click at [1047, 412] on html "**********" at bounding box center [616, 317] width 1233 height 635
click at [800, 440] on html "**********" at bounding box center [616, 317] width 1233 height 635
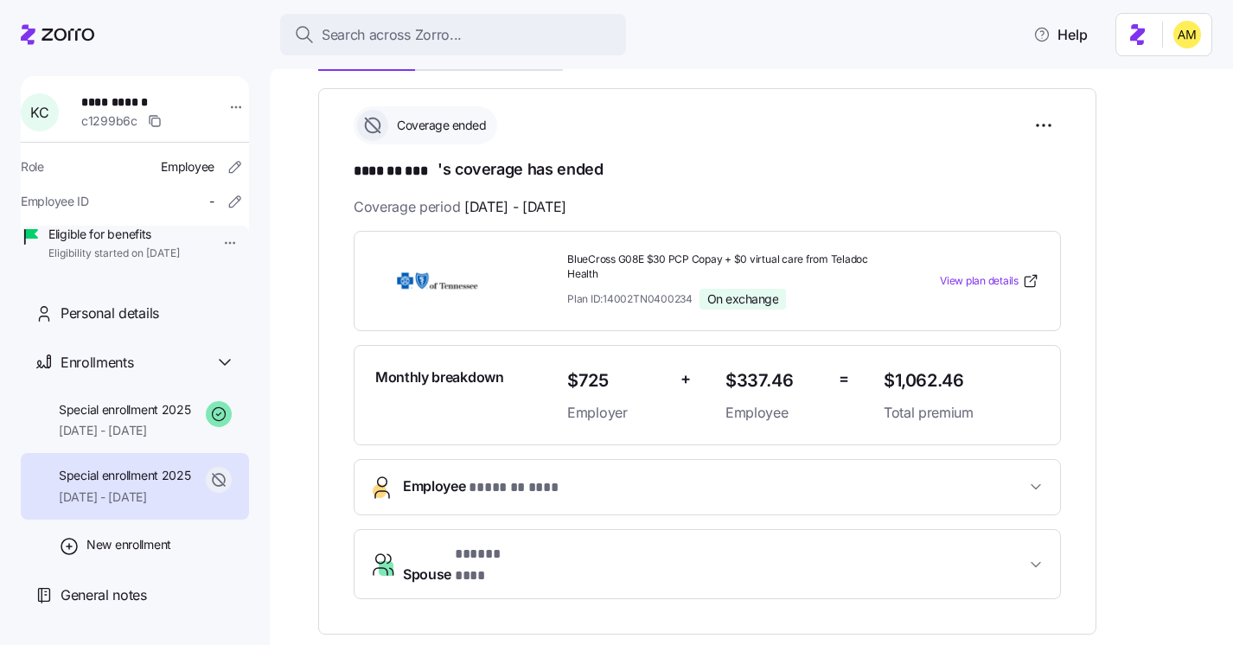
scroll to position [464, 0]
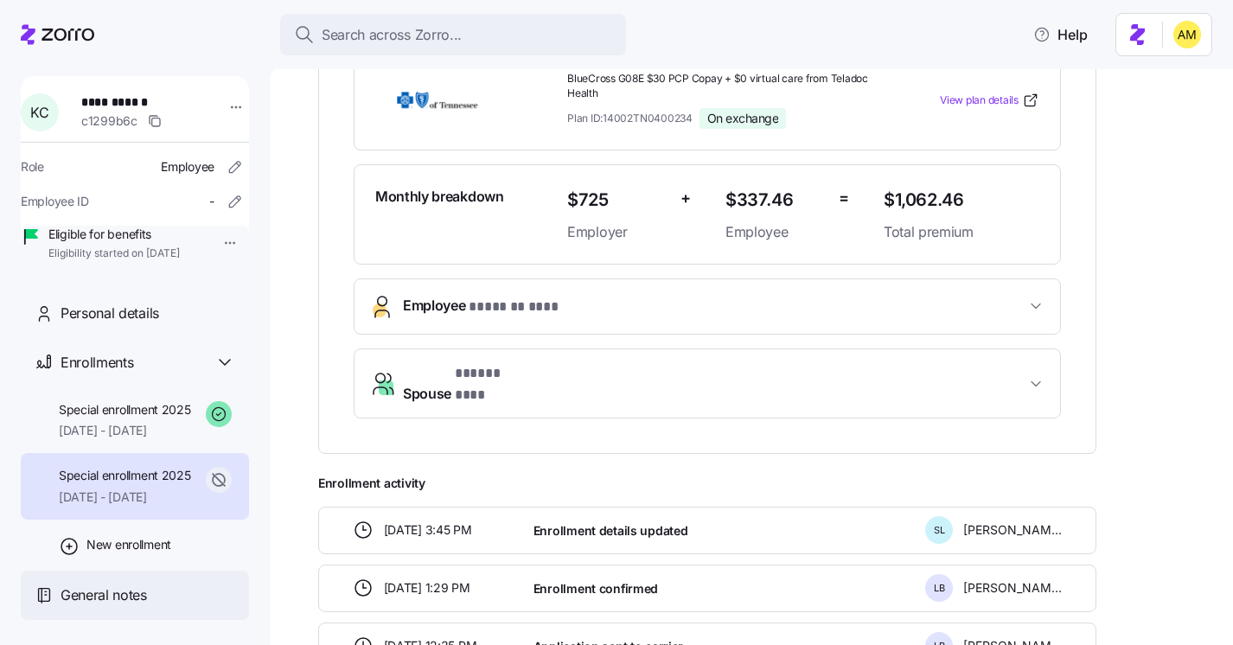
click at [99, 608] on div "General notes" at bounding box center [135, 595] width 228 height 49
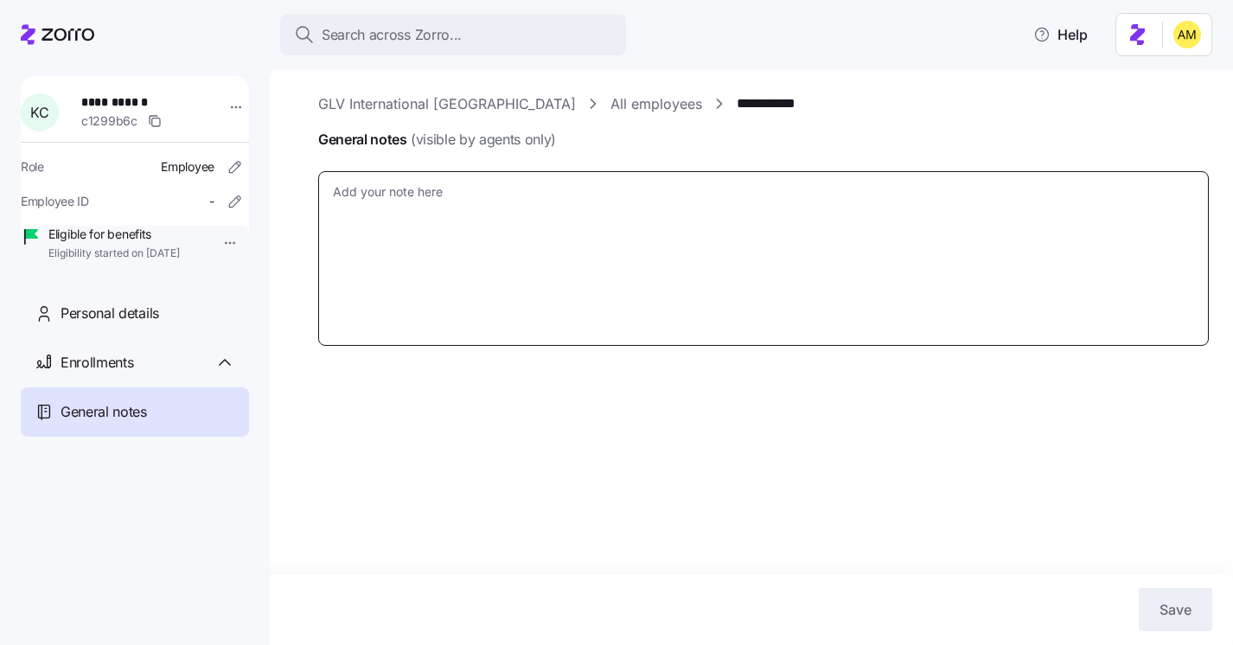
click at [416, 230] on textarea "General notes (visible by agents only)" at bounding box center [763, 258] width 891 height 175
paste textarea "Looks like it was autopay setup for the old virtual card, I walked the member t…"
type textarea "x"
type textarea "Looks like it was autopay setup for the old virtual card, I walked the member t…"
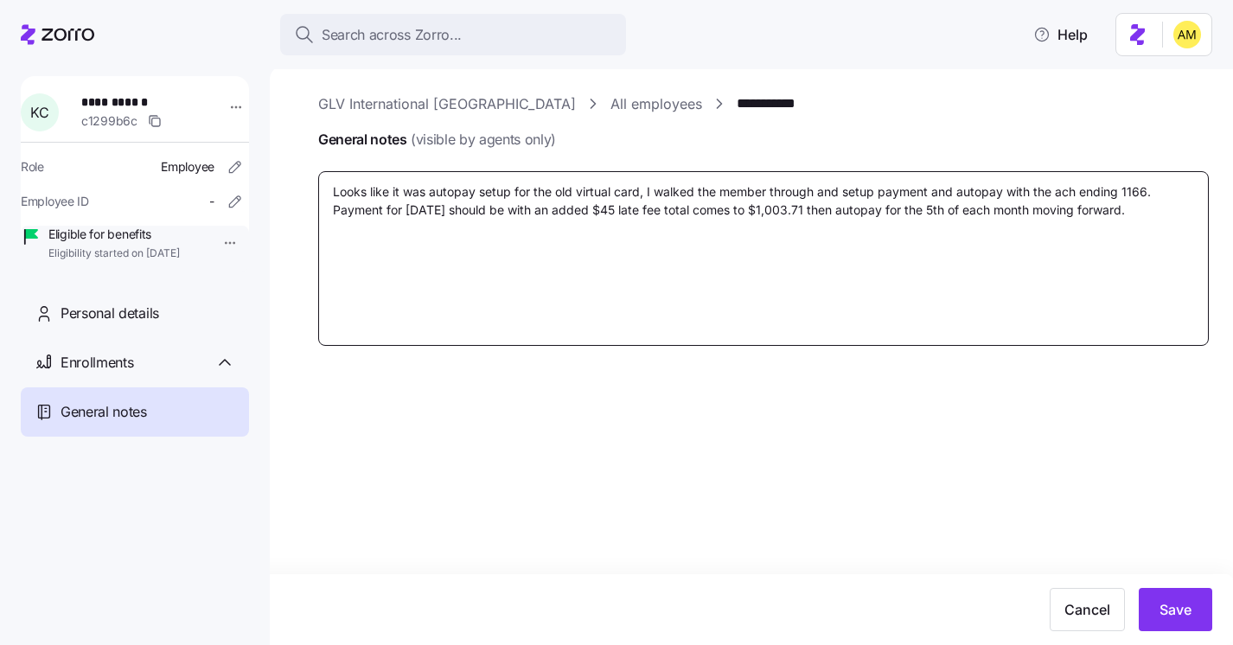
drag, startPoint x: 437, startPoint y: 190, endPoint x: 161, endPoint y: 183, distance: 276.8
click at [162, 184] on div "**********" at bounding box center [616, 317] width 1233 height 635
type textarea "x"
type textarea "1utopay setup for the old virtual card, I walked the member through and setup p…"
type textarea "x"
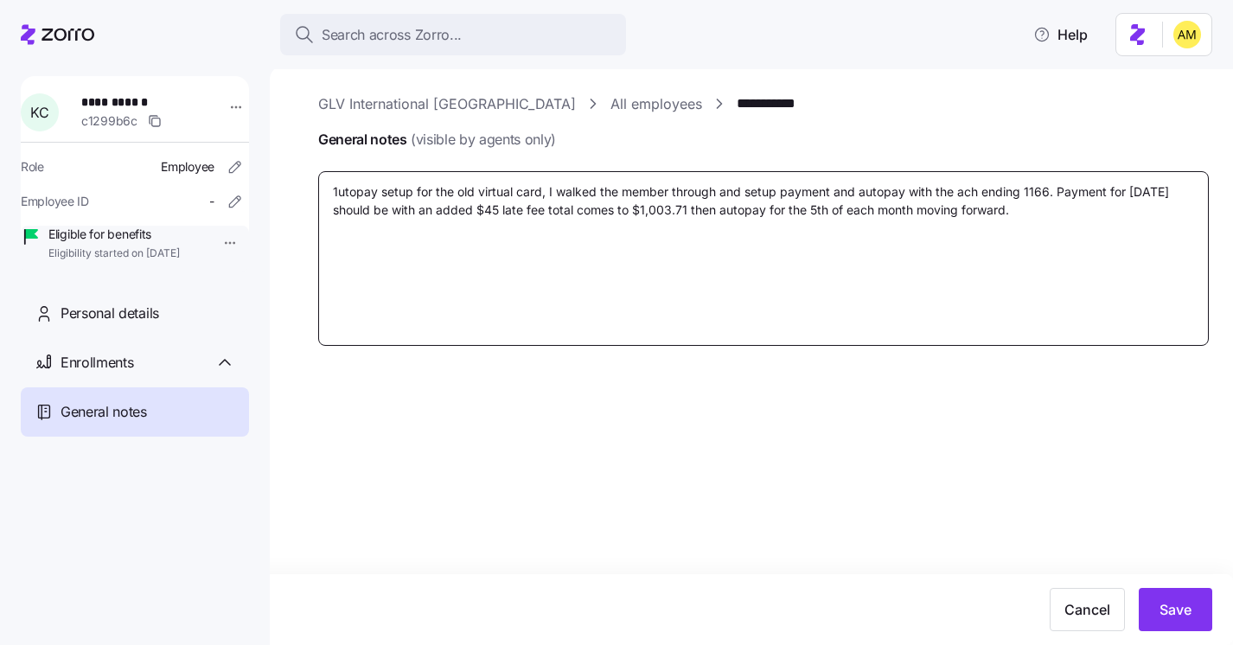
type textarea "10utopay setup for the old virtual card, I walked the member through and setup …"
type textarea "x"
type textarea "10/utopay setup for the old virtual card, I walked the member through and setup…"
type textarea "x"
type textarea "10/1utopay setup for the old virtual card, I walked the member through and setu…"
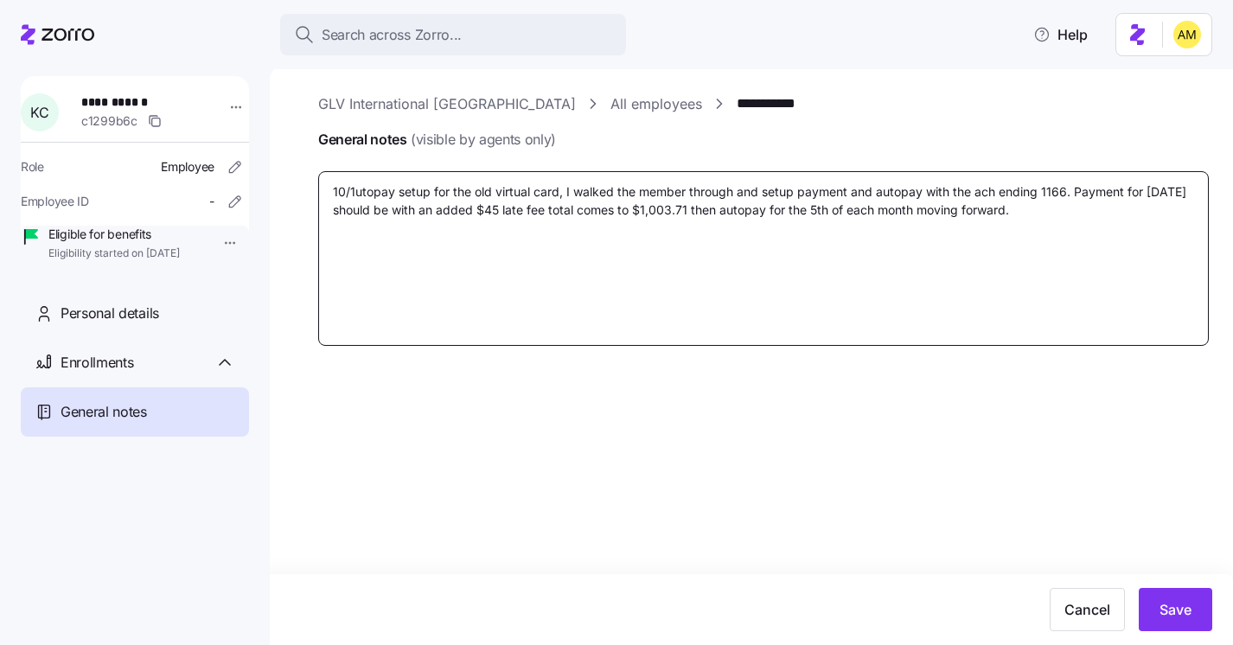
type textarea "x"
type textarea "10/13utopay setup for the old virtual card, I walked the member through and set…"
type textarea "x"
type textarea "10/13/utopay setup for the old virtual card, I walked the member through and se…"
type textarea "x"
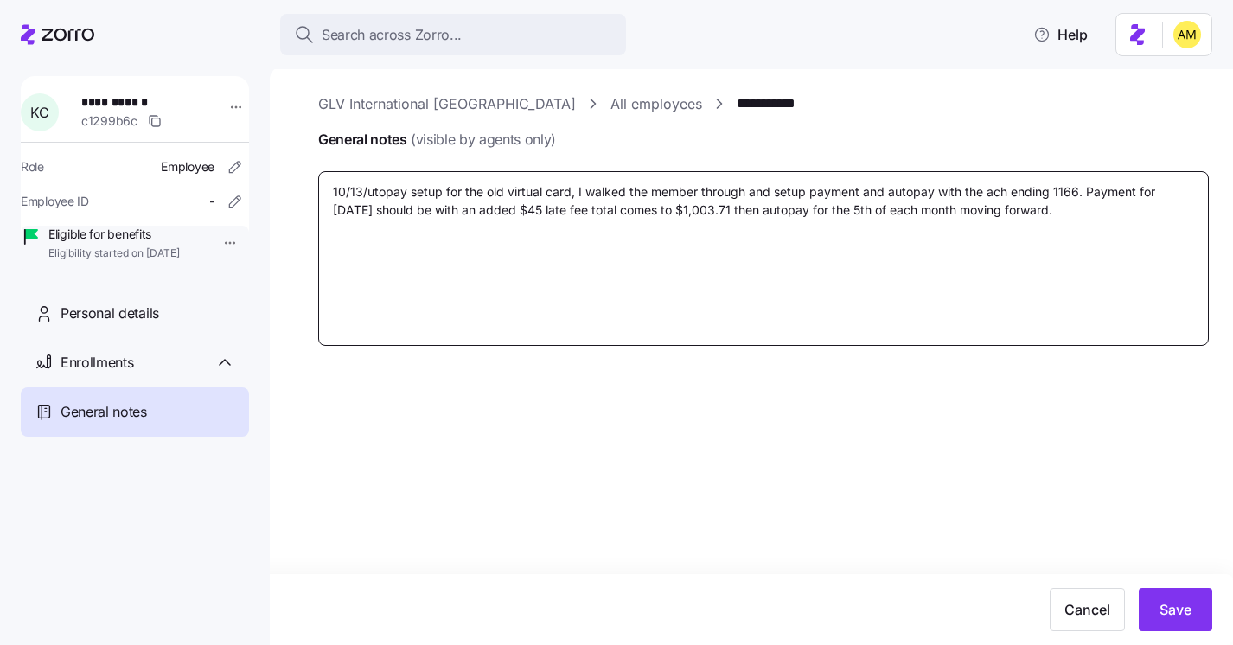
type textarea "10/13/2utopay setup for the old virtual card, I walked the member through and s…"
type textarea "x"
type textarea "10/13/25utopay setup for the old virtual card, I walked the member through and …"
type textarea "x"
type textarea "[DATE]-utopay setup for the old virtual card, I walked the member through and s…"
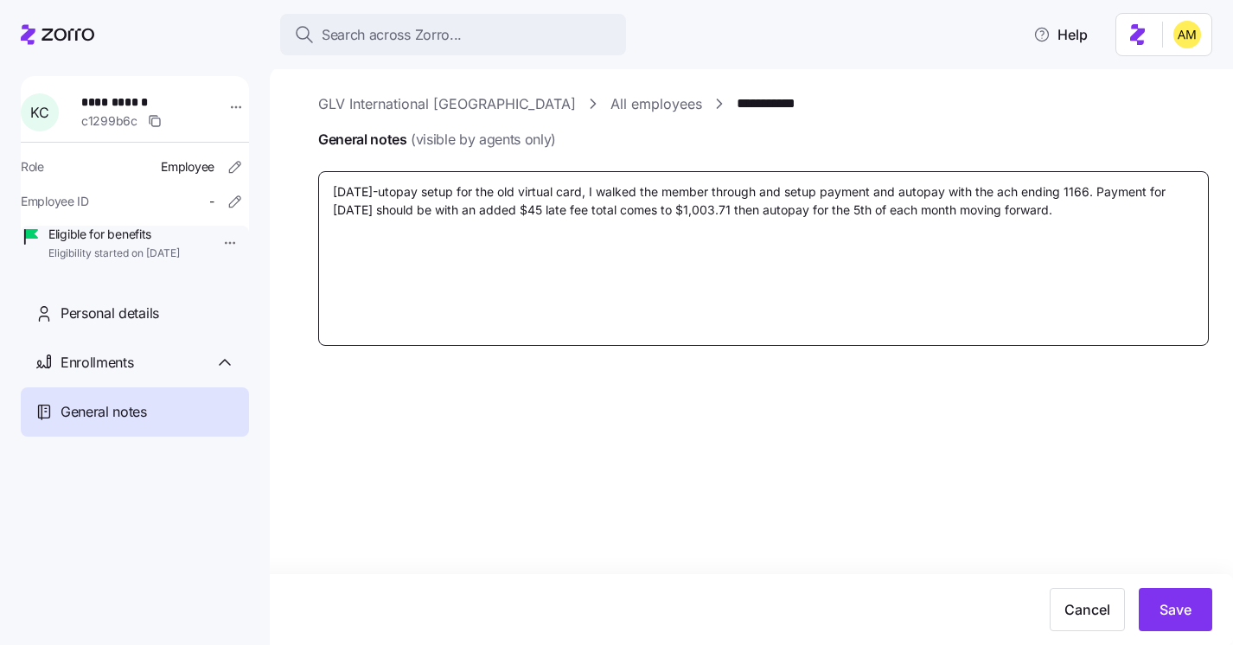
type textarea "x"
type textarea "[DATE]- utopay setup for the old virtual card, I walked the member through and …"
type textarea "x"
type textarea "[DATE]- Autopay setup for the old virtual card, I walked the member through and…"
click at [604, 194] on textarea "[DATE]- Autopay setup for the old virtual card, I walked the member through and…" at bounding box center [763, 258] width 891 height 175
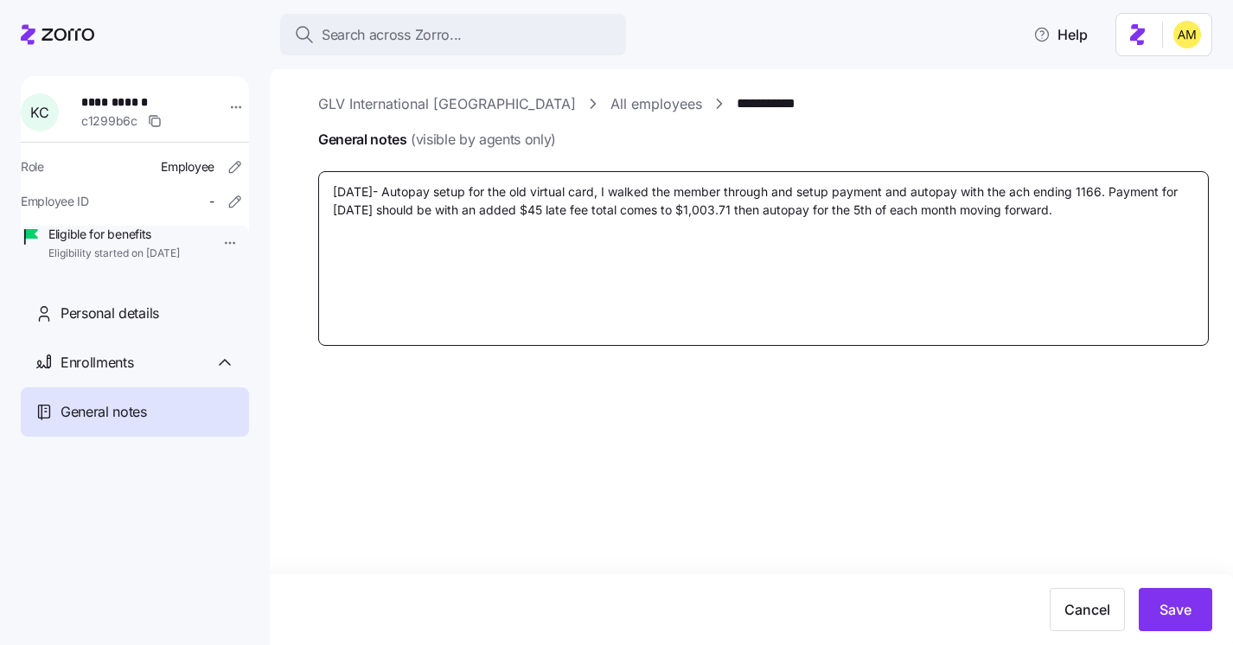
drag, startPoint x: 1037, startPoint y: 194, endPoint x: 1012, endPoint y: 193, distance: 24.2
click at [1013, 194] on textarea "[DATE]- Autopay setup for the old virtual card, I walked the member through and…" at bounding box center [763, 258] width 891 height 175
type textarea "x"
type textarea "[DATE]- Autopay setup for the old virtual card, I walked the member through and…"
type textarea "x"
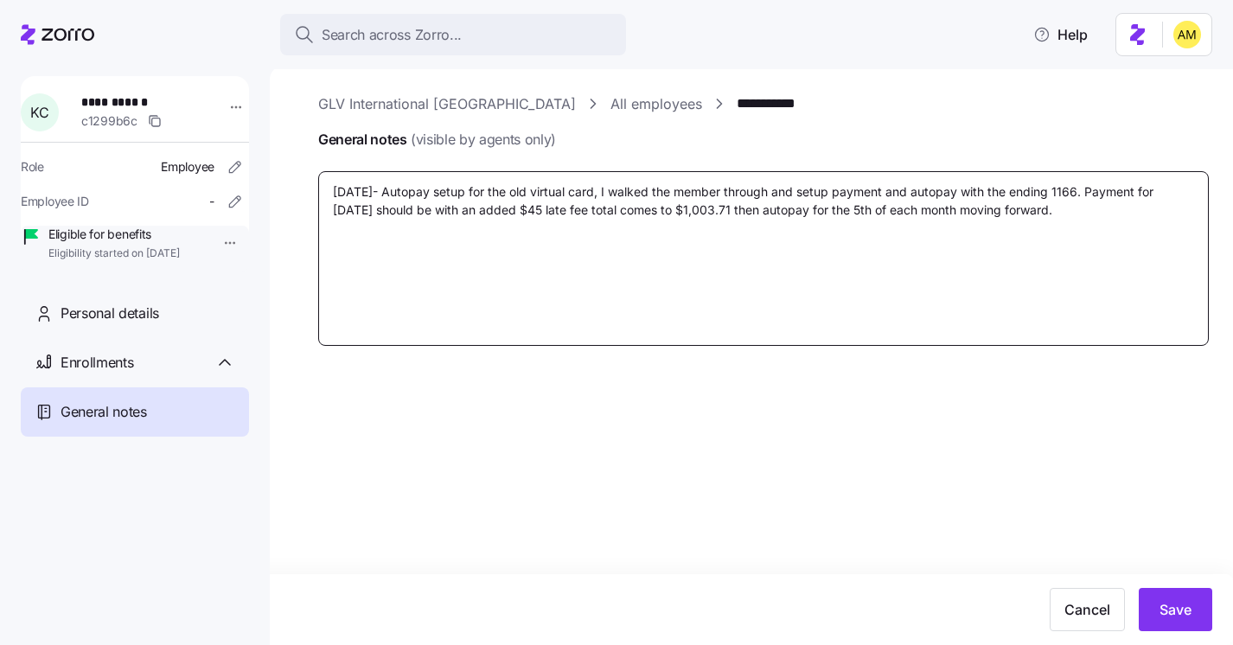
type textarea "[DATE]- Autopay setup for the old virtual card, I walked the member through and…"
type textarea "x"
type textarea "[DATE]- Autopay setup for the old virtual card, I walked the member through and…"
type textarea "x"
type textarea "[DATE]- Autopay setup for the old virtual card, I walked the member through and…"
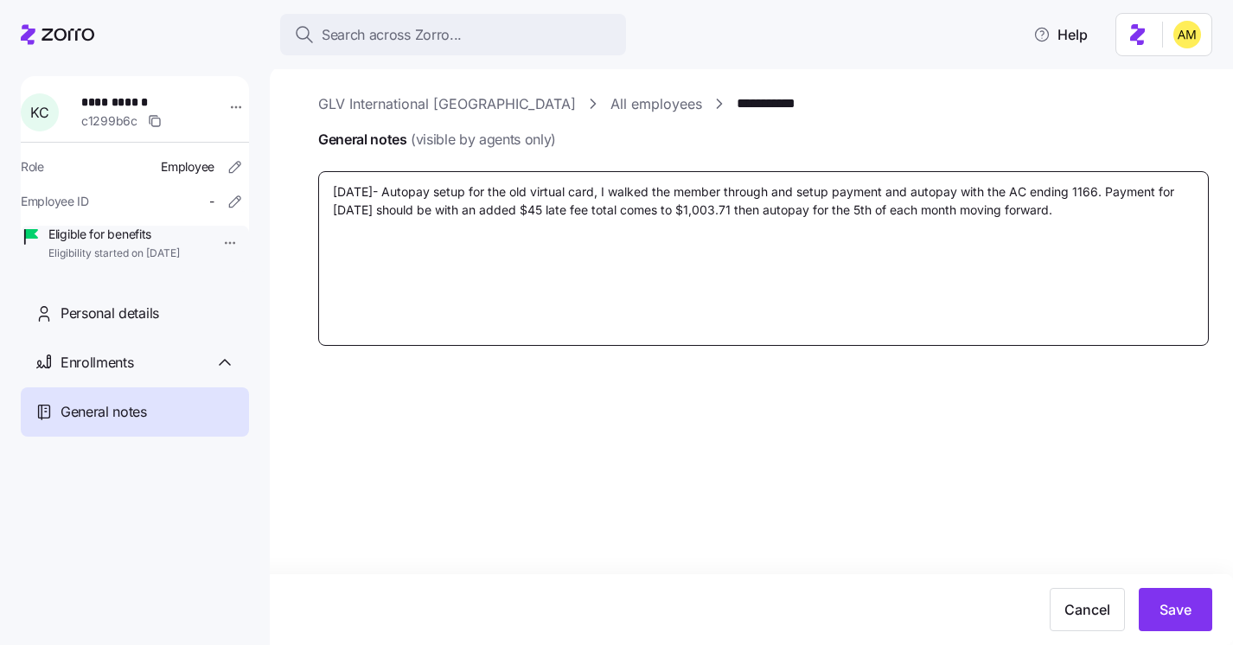
type textarea "x"
type textarea "[DATE]- Autopay setup for the old virtual card, I walked the member through and…"
click at [1096, 198] on textarea "[DATE]- Autopay setup for the old virtual card, I walked the member through and…" at bounding box center [763, 258] width 891 height 175
click at [1053, 212] on textarea "[DATE]- Autopay setup for the old virtual card, I walked the member through and…" at bounding box center [763, 258] width 891 height 175
type textarea "x"
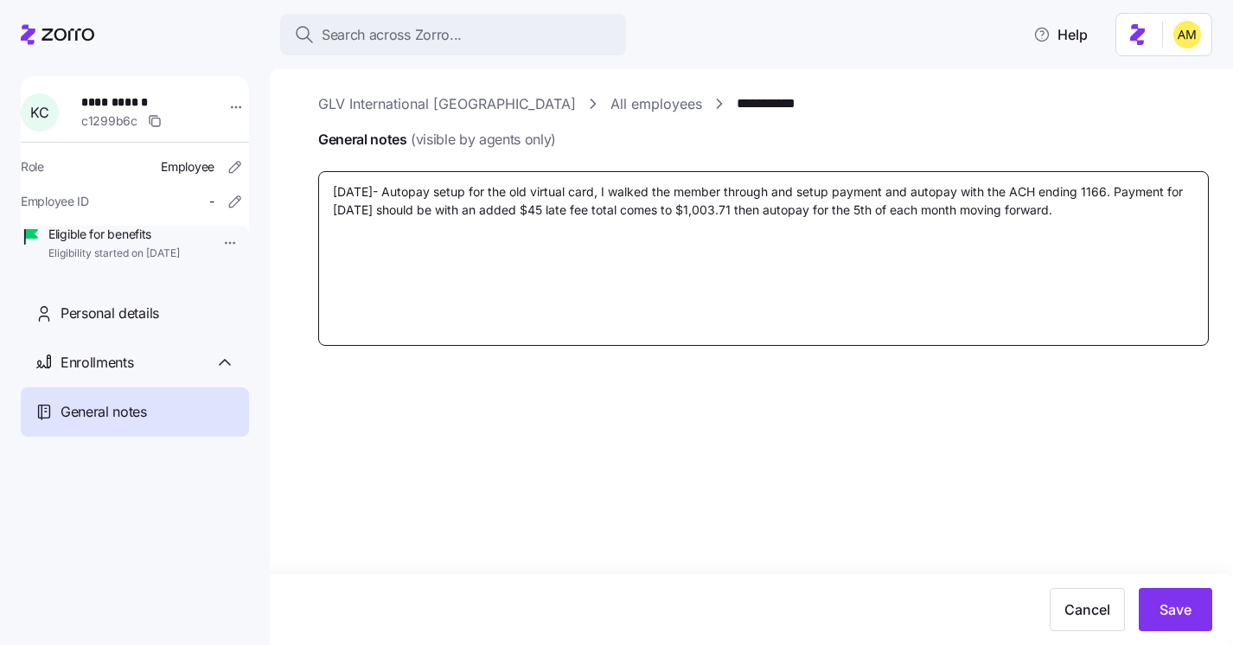
type textarea "[DATE]- Autopay setup for the old virtual card, I walked the member through and…"
type textarea "x"
type textarea "[DATE]- Autopay setup for the old virtual card, I walked the member through and…"
type textarea "x"
type textarea "[DATE]- Autopay setup for the old virtual card, I walked the member through and…"
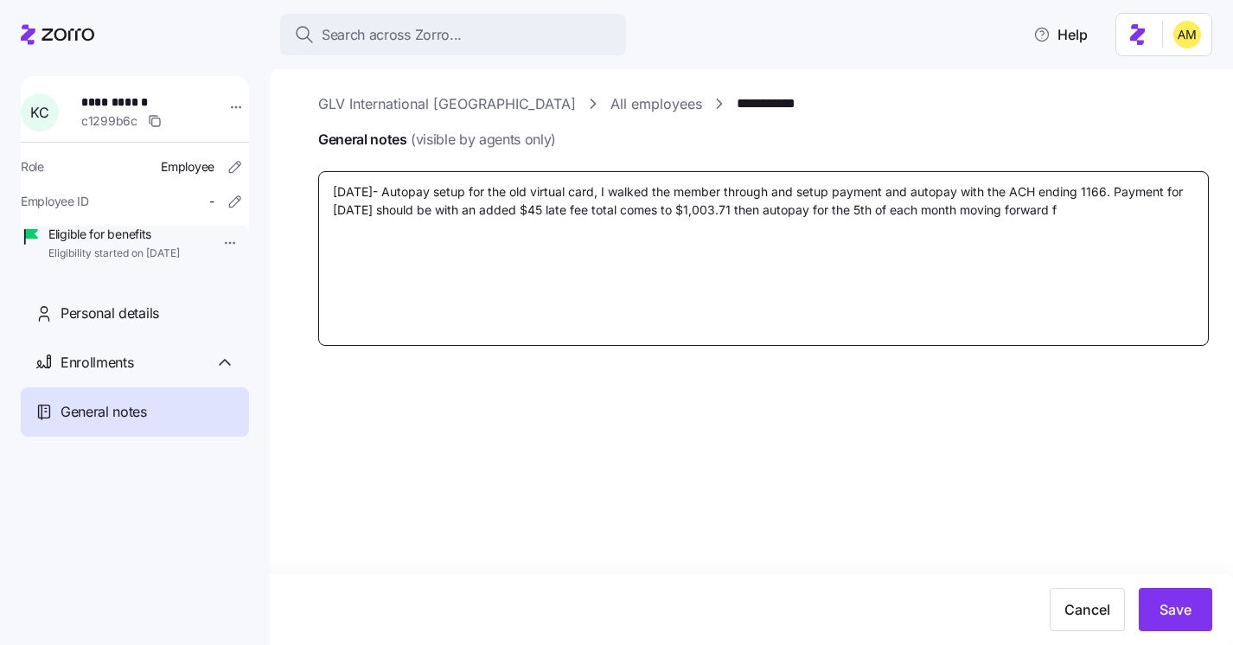
type textarea "x"
type textarea "[DATE]- Autopay setup for the old virtual card, I walked the member through and…"
type textarea "x"
type textarea "[DATE]- Autopay setup for the old virtual card, I walked the member through and…"
type textarea "x"
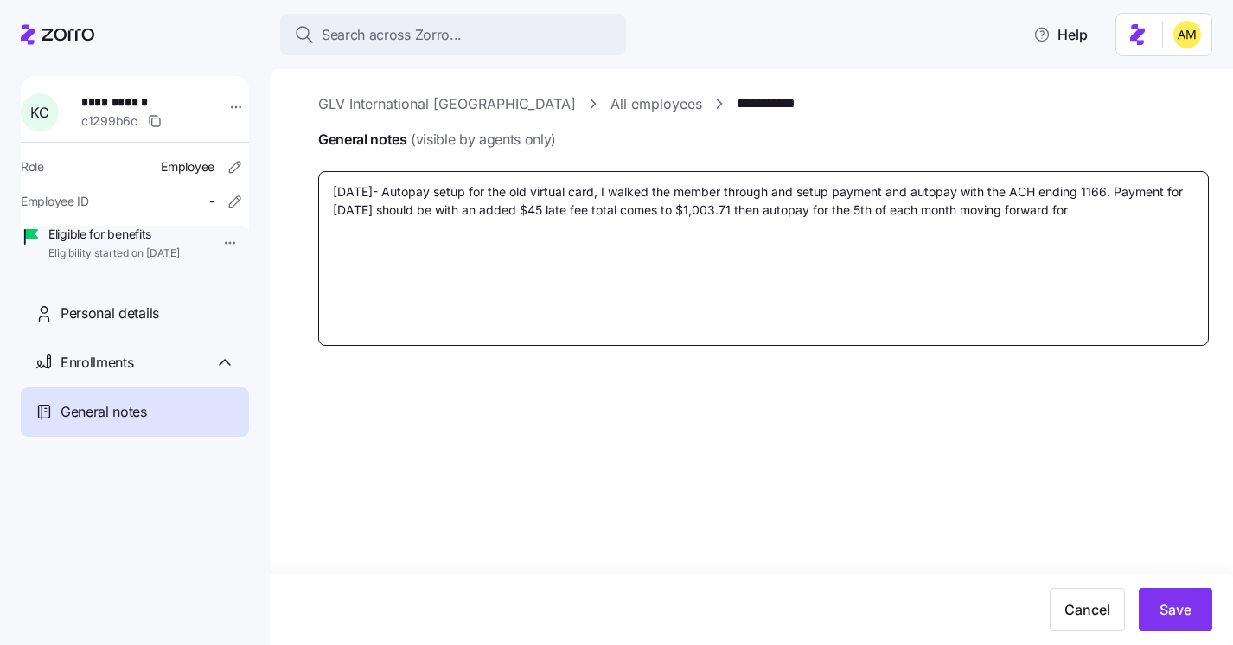
type textarea "[DATE]- Autopay setup for the old virtual card, I walked the member through and…"
type textarea "x"
type textarea "[DATE]- Autopay setup for the old virtual card, I walked the member through and…"
type textarea "x"
type textarea "[DATE]- Autopay setup for the old virtual card, I walked the member through and…"
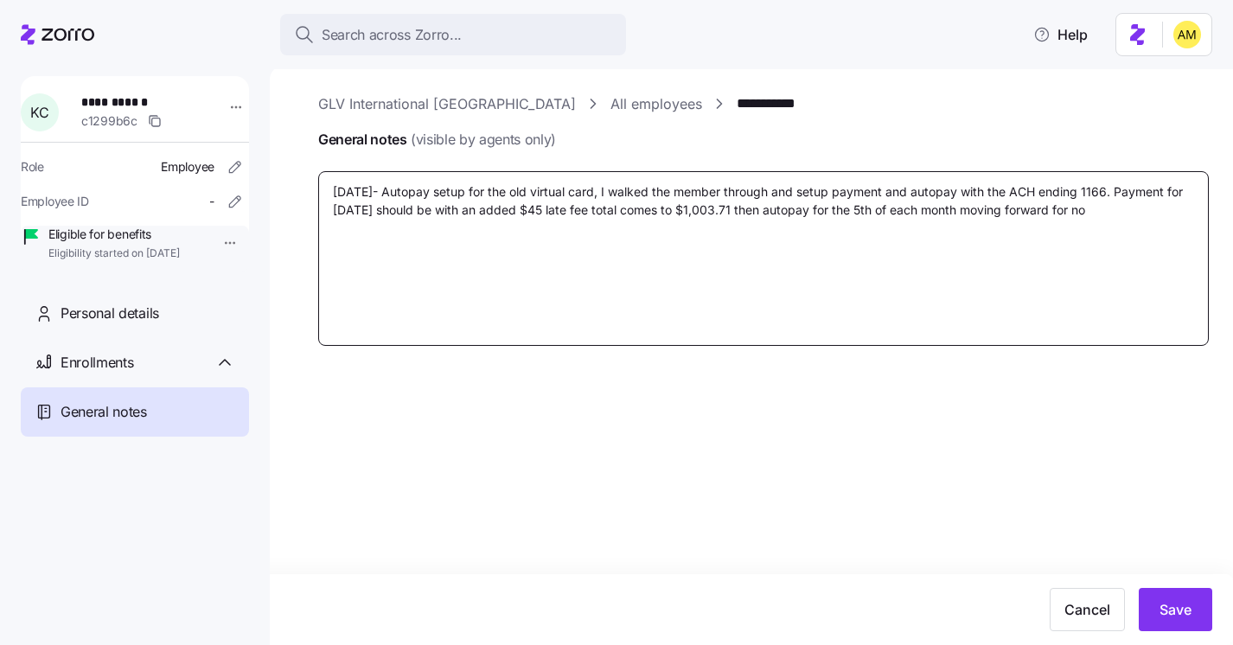
type textarea "x"
type textarea "[DATE]- Autopay setup for the old virtual card, I walked the member through and…"
type textarea "x"
type textarea "[DATE]- Autopay setup for the old virtual card, I walked the member through and…"
type textarea "x"
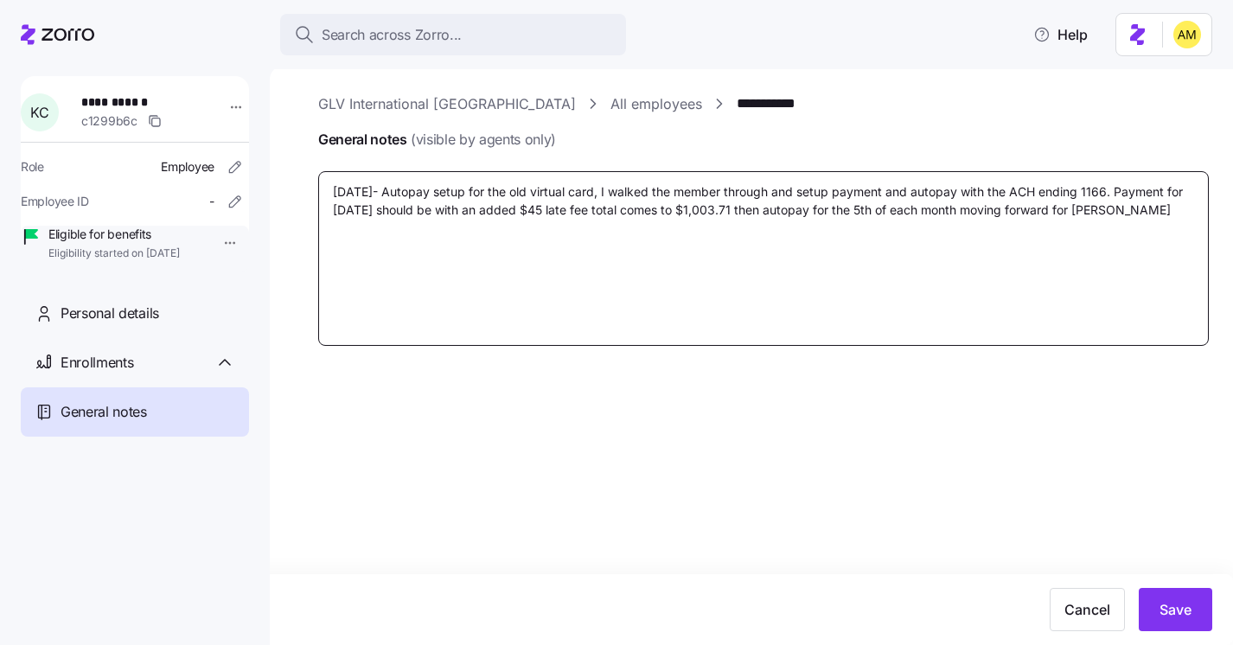
type textarea "[DATE]- Autopay setup for the old virtual card, I walked the member through and…"
type textarea "x"
type textarea "[DATE]- Autopay setup for the old virtual card, I walked the member through and…"
type textarea "x"
type textarea "[DATE]- Autopay setup for the old virtual card, I walked the member through and…"
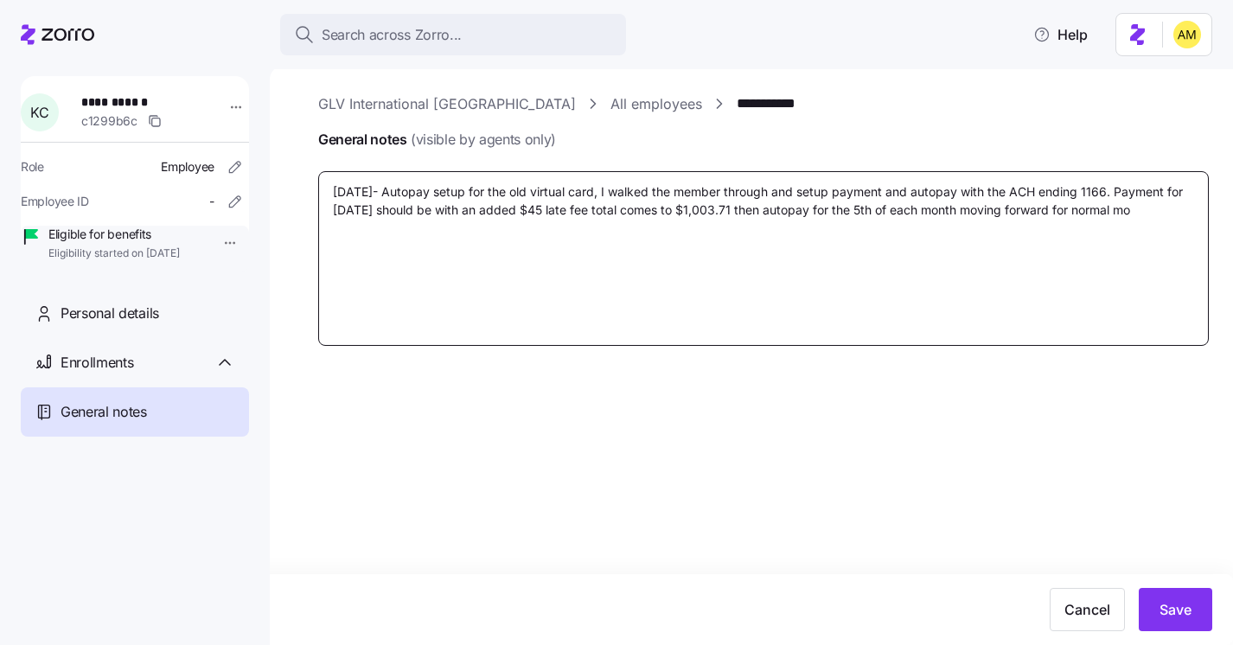
type textarea "x"
type textarea "[DATE]- Autopay setup for the old virtual card, I walked the member through and…"
type textarea "x"
type textarea "[DATE]- Autopay setup for the old virtual card, I walked the member through and…"
type textarea "x"
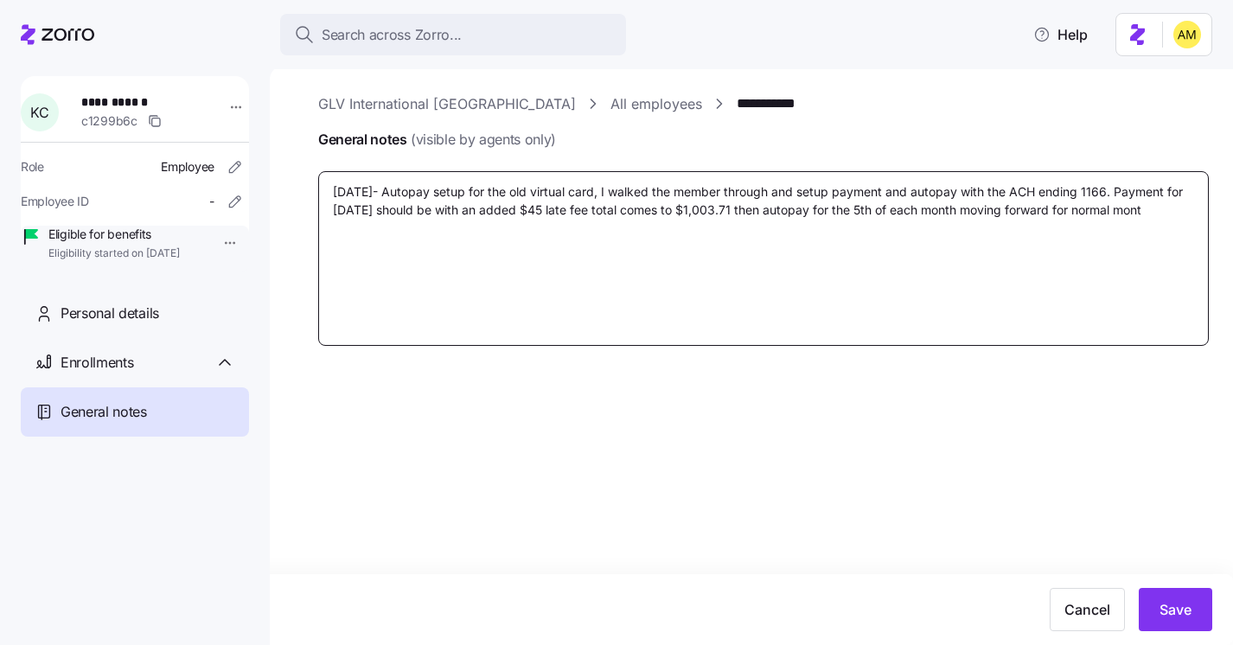
type textarea "[DATE]- Autopay setup for the old virtual card, I walked the member through and…"
type textarea "x"
type textarea "[DATE]- Autopay setup for the old virtual card, I walked the member through and…"
type textarea "x"
type textarea "[DATE]- Autopay setup for the old virtual card, I walked the member through and…"
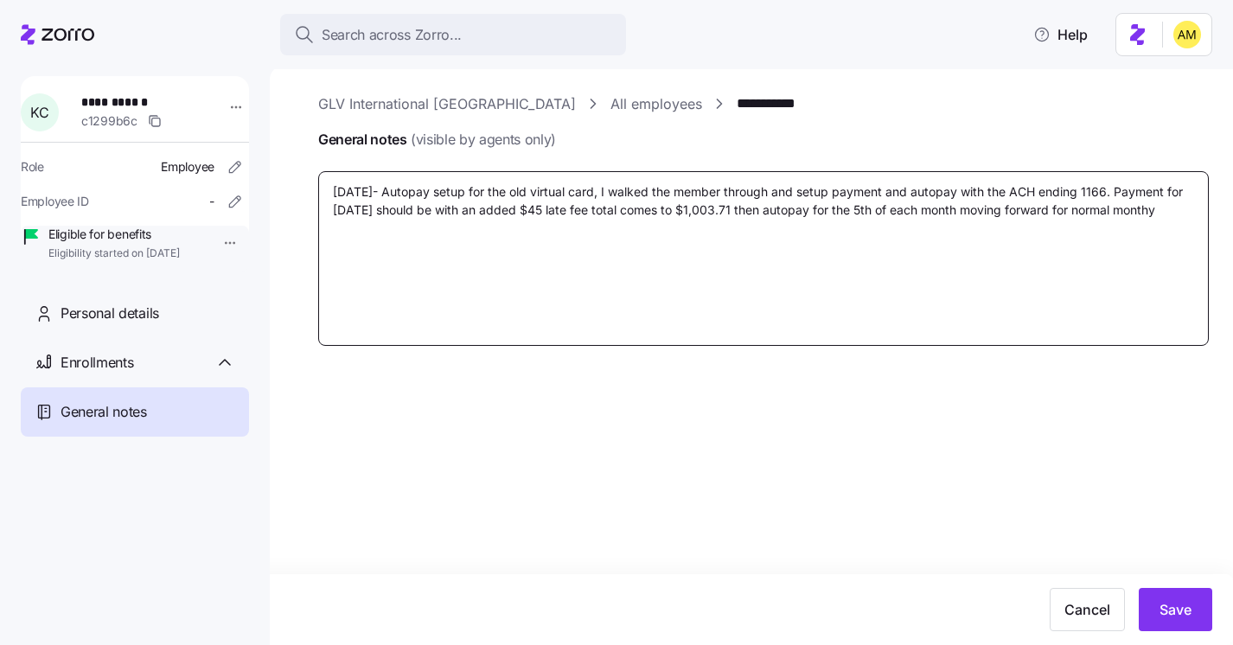
type textarea "x"
type textarea "[DATE]- Autopay setup for the old virtual card, I walked the member through and…"
type textarea "x"
type textarea "[DATE]- Autopay setup for the old virtual card, I walked the member through and…"
type textarea "x"
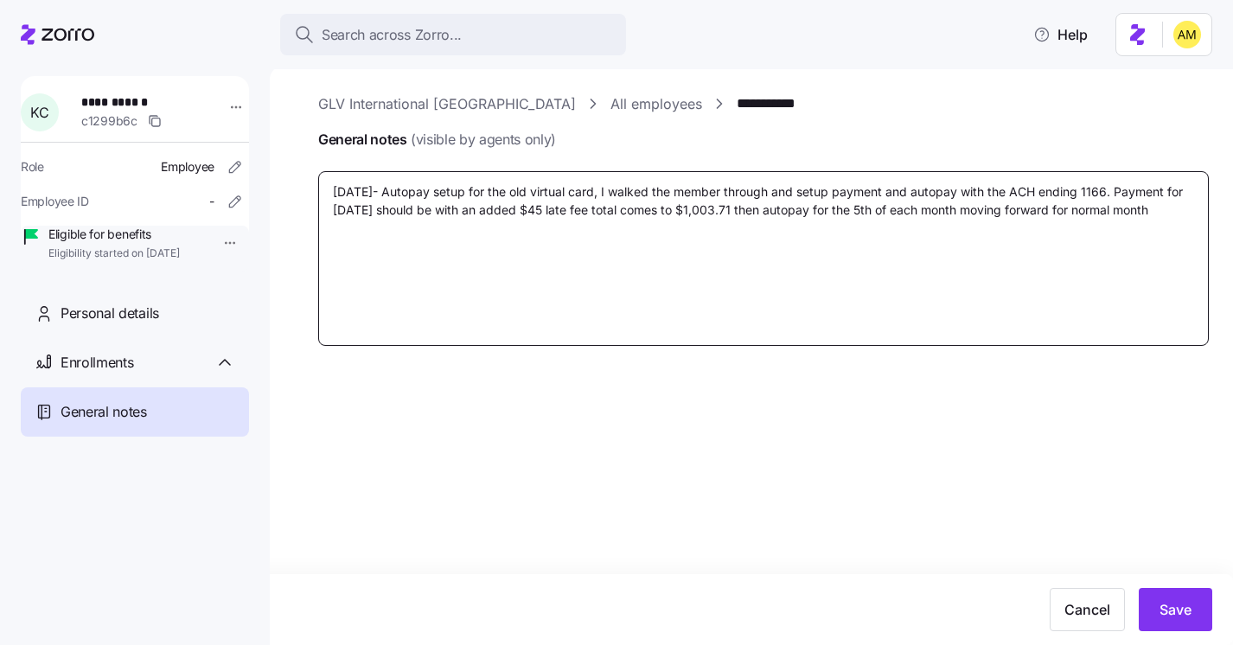
type textarea "[DATE]- Autopay setup for the old virtual card, I walked the member through and…"
type textarea "x"
type textarea "[DATE]- Autopay setup for the old virtual card, I walked the member through and…"
type textarea "x"
type textarea "[DATE]- Autopay setup for the old virtual card, I walked the member through and…"
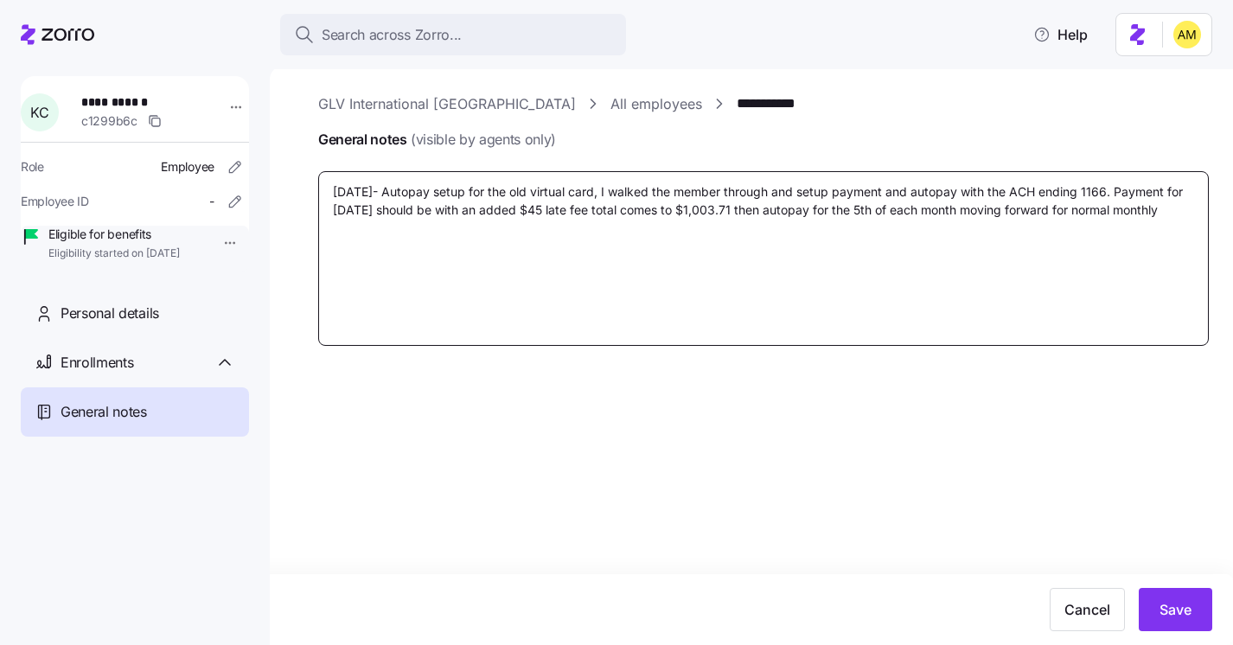
type textarea "x"
type textarea "[DATE]- Autopay setup for the old virtual card, I walked the member through and…"
type textarea "x"
type textarea "[DATE]- Autopay setup for the old virtual card, I walked the member through and…"
type textarea "x"
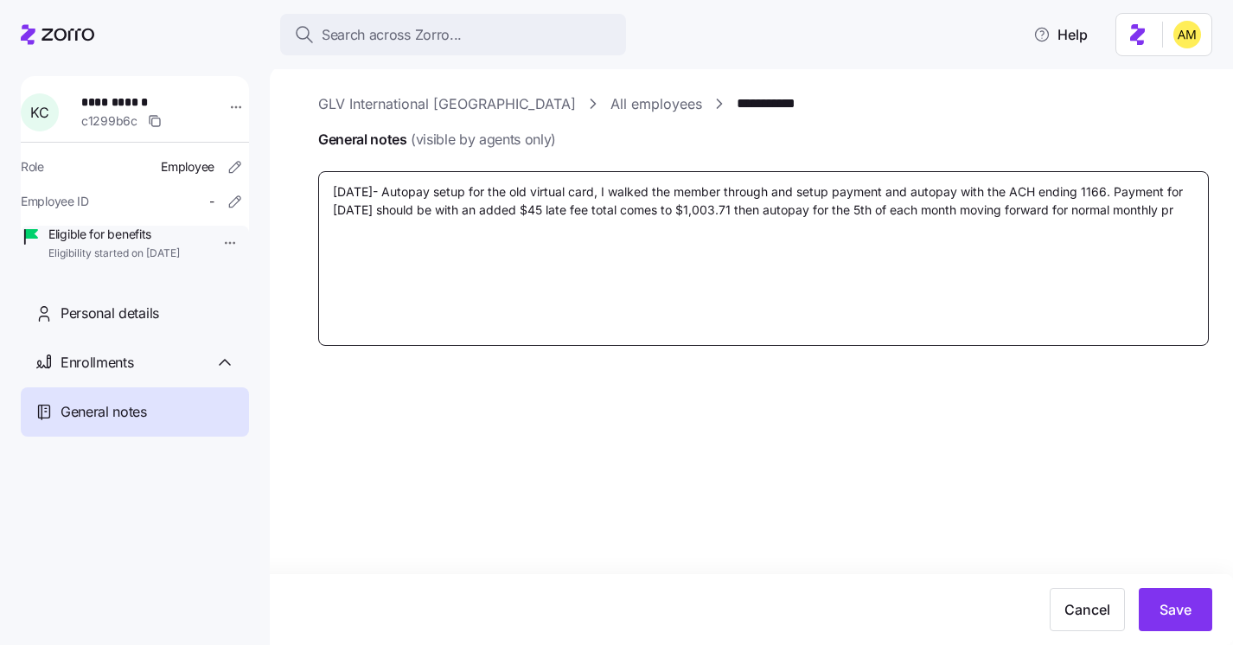
type textarea "[DATE]- Autopay setup for the old virtual card, I walked the member through and…"
type textarea "x"
type textarea "[DATE]- Autopay setup for the old virtual card, I walked the member through and…"
type textarea "x"
type textarea "[DATE]- Autopay setup for the old virtual card, I walked the member through and…"
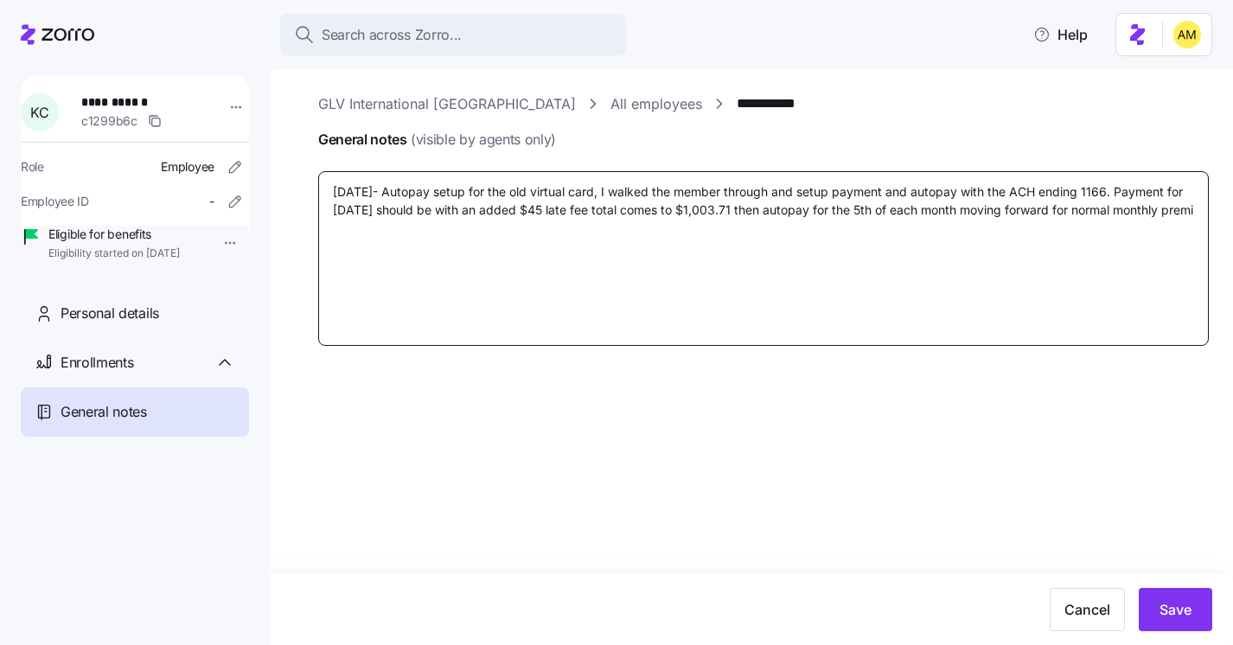
type textarea "x"
type textarea "[DATE]- Autopay setup for the old virtual card, I walked the member through and…"
type textarea "x"
type textarea "[DATE]- Autopay setup for the old virtual card, I walked the member through and…"
type textarea "x"
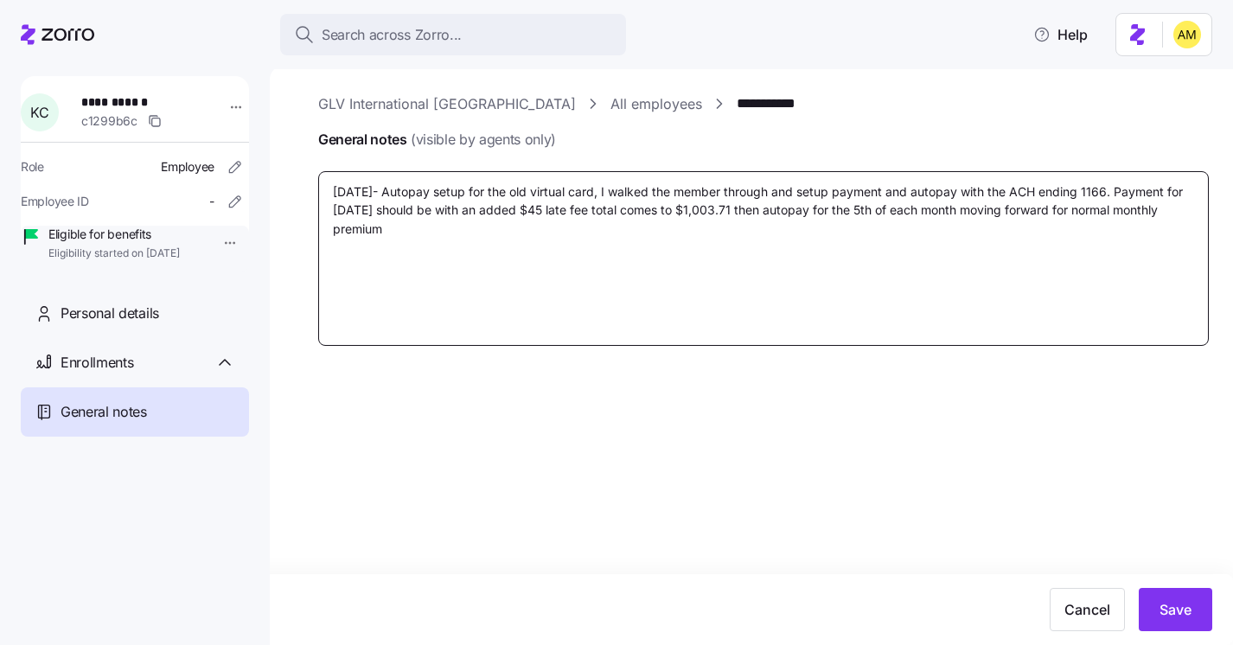
type textarea "[DATE]- Autopay setup for the old virtual card, I walked the member through and…"
type textarea "x"
type textarea "[DATE]- Autopay setup for the old virtual card, I walked the member through and…"
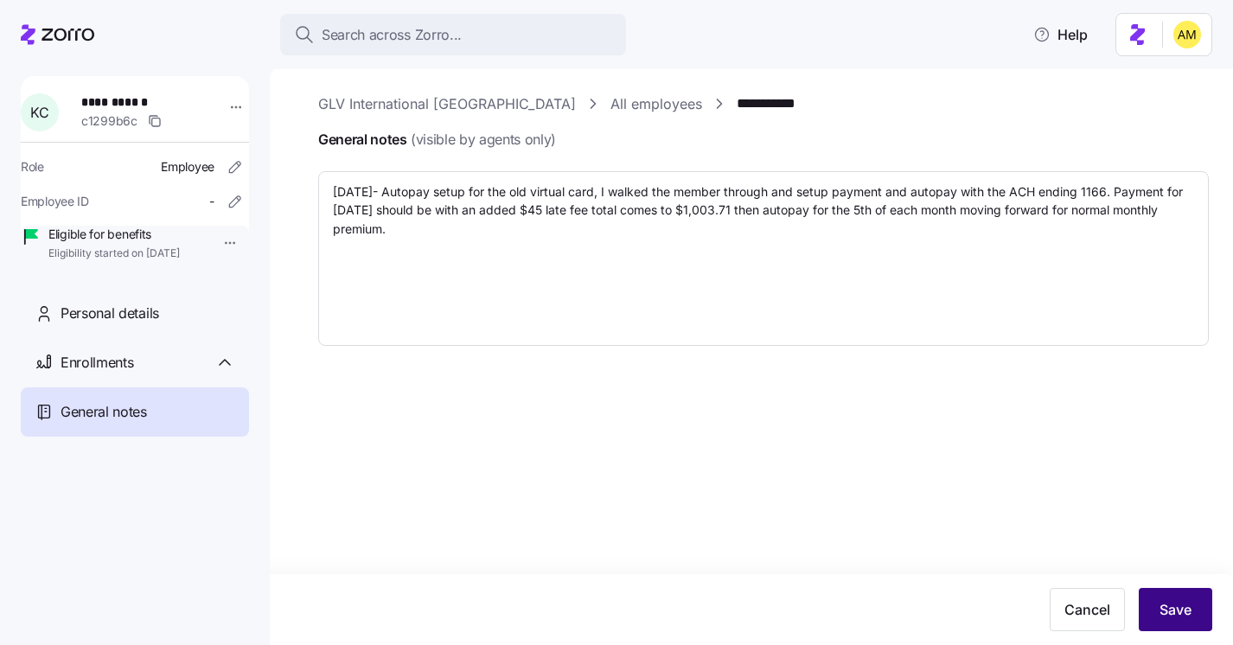
click at [1165, 616] on span "Save" at bounding box center [1175, 609] width 32 height 21
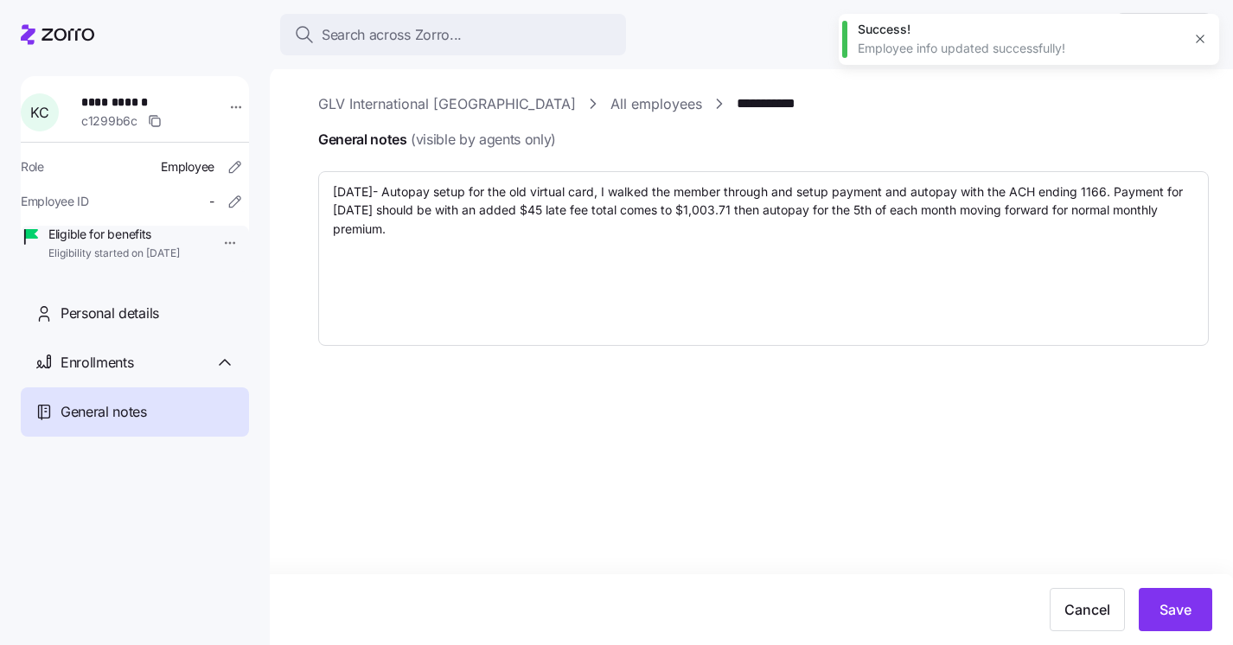
type textarea "x"
